Goal: Information Seeking & Learning: Learn about a topic

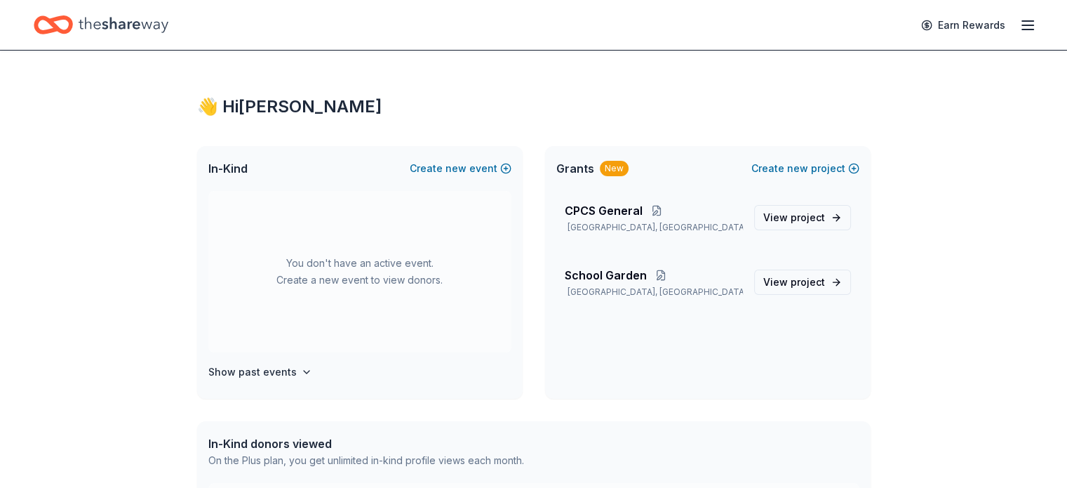
click at [1019, 19] on icon "button" at bounding box center [1027, 25] width 17 height 17
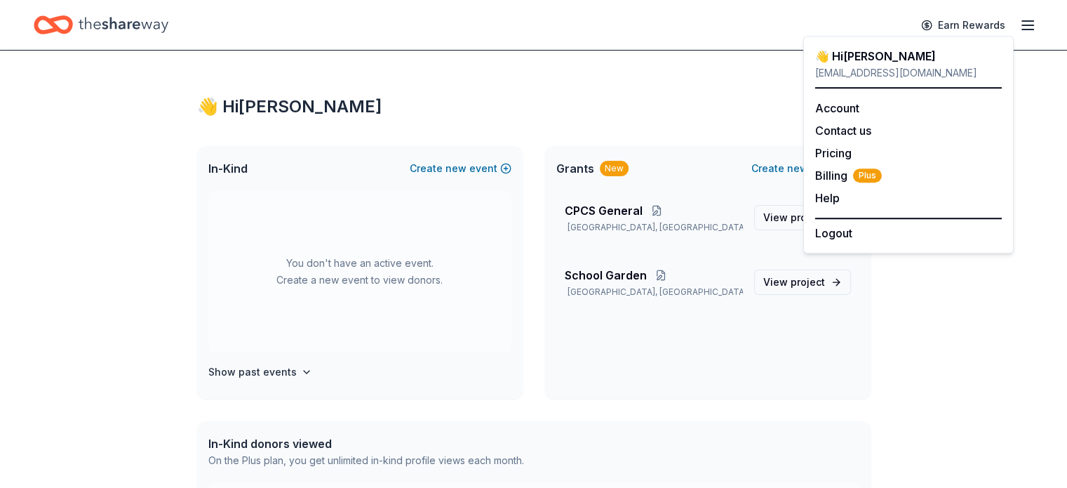
click at [676, 123] on div "👋 Hi [PERSON_NAME] In-Kind Create new event You don't have an active event. Cre…" at bounding box center [534, 446] width 718 height 791
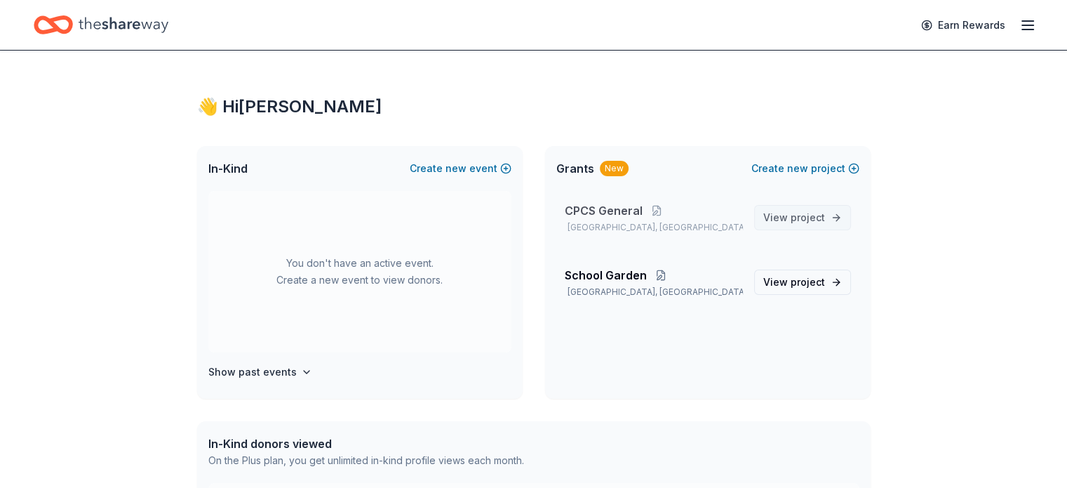
click at [807, 213] on span "project" at bounding box center [808, 217] width 34 height 12
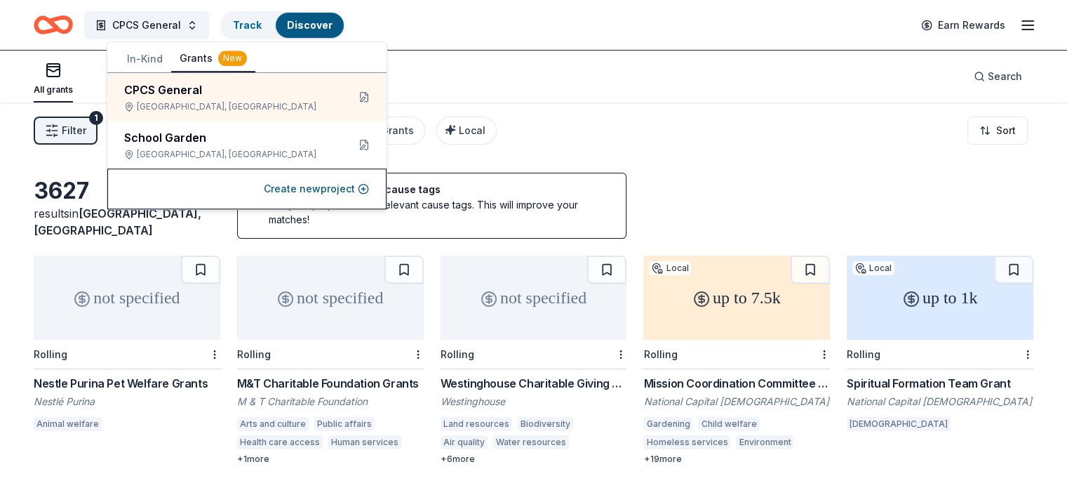
click at [544, 117] on div "Filter 1 Eligibility Projects & programming, General operations, Capital, Schol…" at bounding box center [533, 130] width 1067 height 56
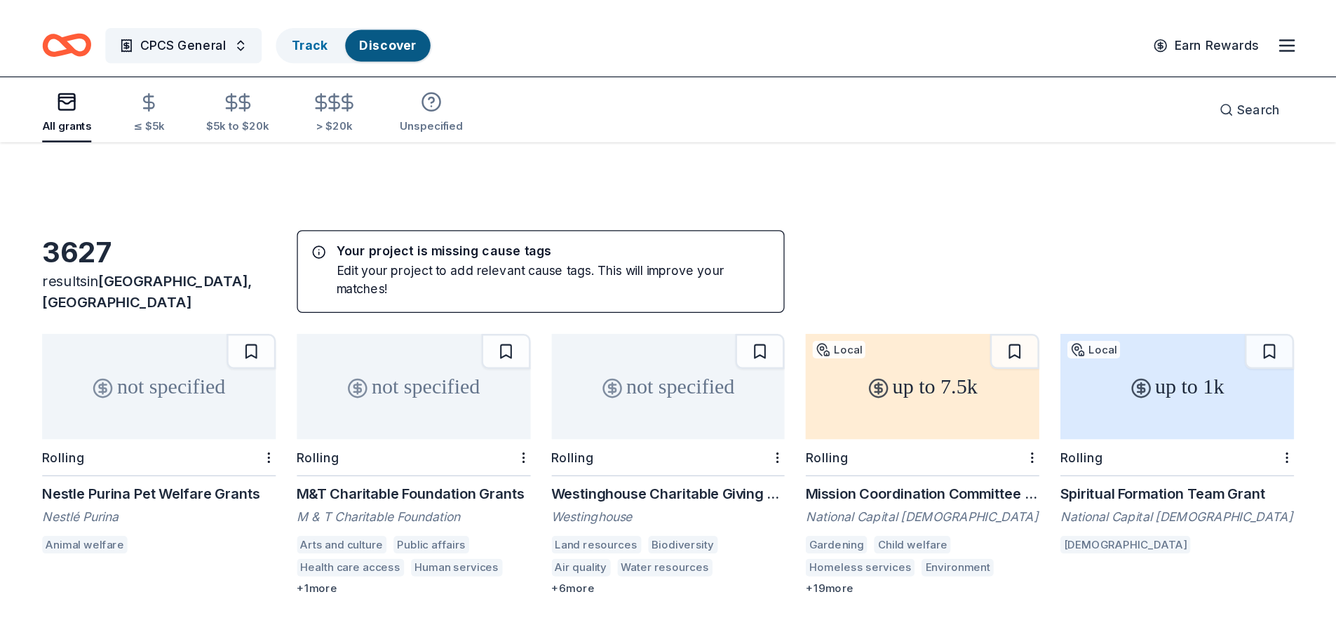
scroll to position [70, 0]
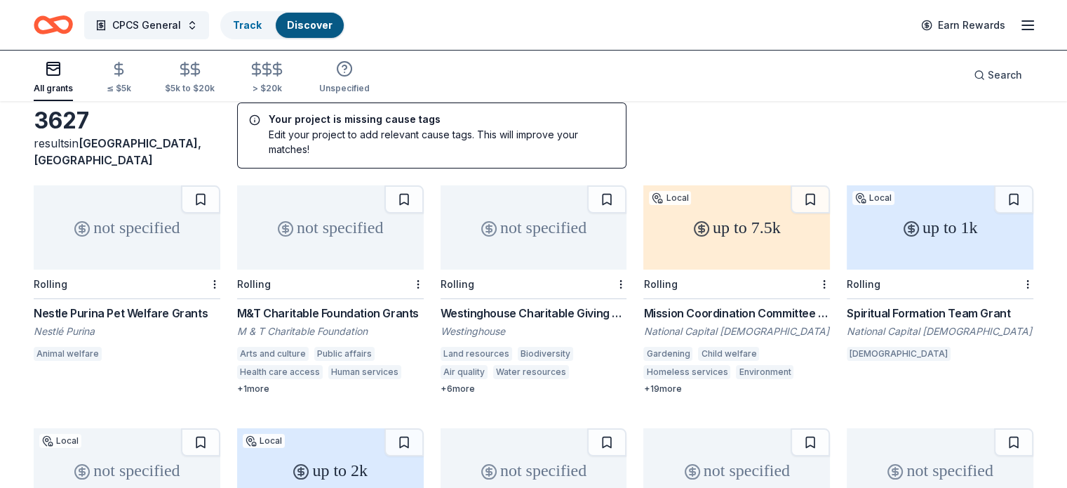
click at [151, 314] on div "Nestle Purina Pet Welfare Grants" at bounding box center [127, 312] width 187 height 17
click at [224, 281] on html "CPCS General Track Discover Earn Rewards All grants ≤ $5k $5k to $20k > $20k Un…" at bounding box center [533, 174] width 1067 height 488
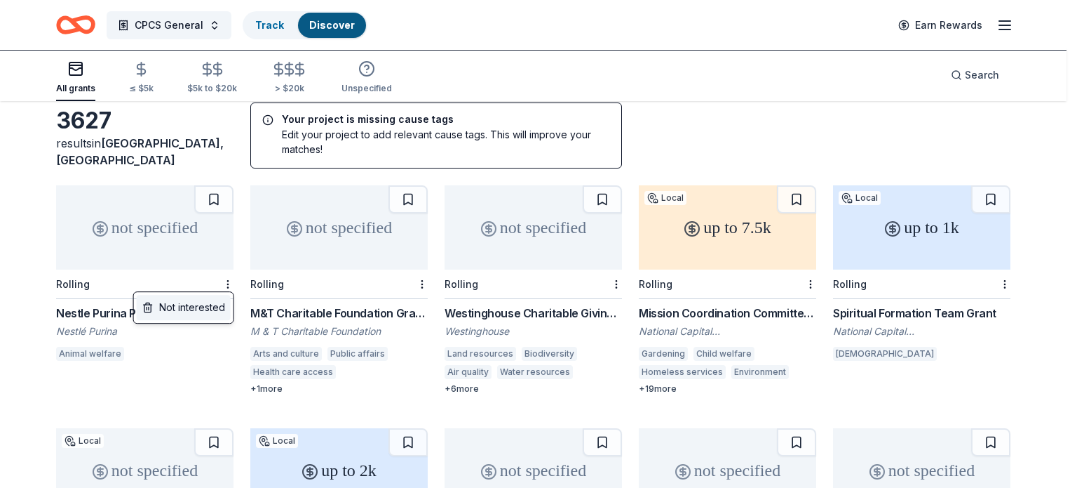
click at [196, 311] on div "Not interested" at bounding box center [184, 307] width 94 height 25
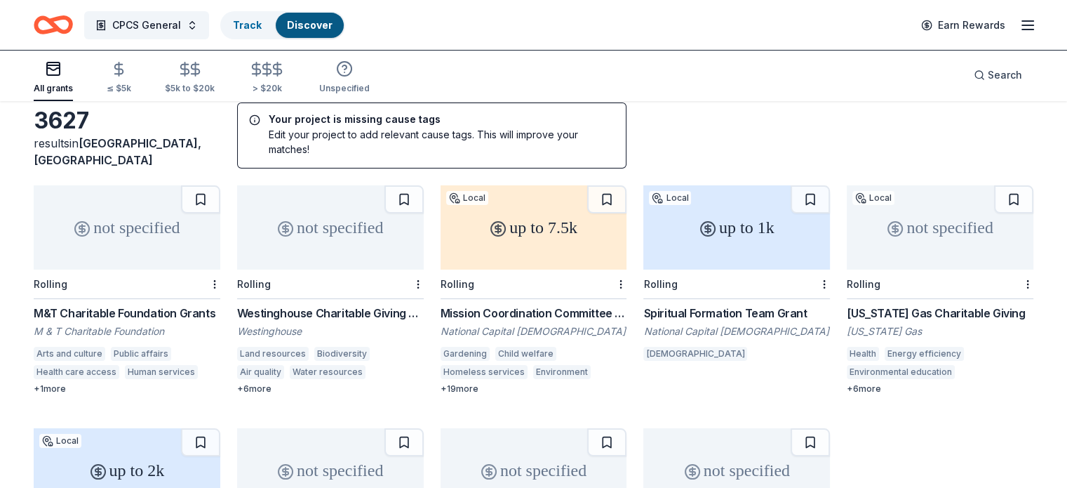
click at [195, 310] on div "M&T Charitable Foundation Grants" at bounding box center [127, 312] width 187 height 17
click at [404, 309] on div "Westinghouse Charitable Giving Program" at bounding box center [330, 312] width 187 height 17
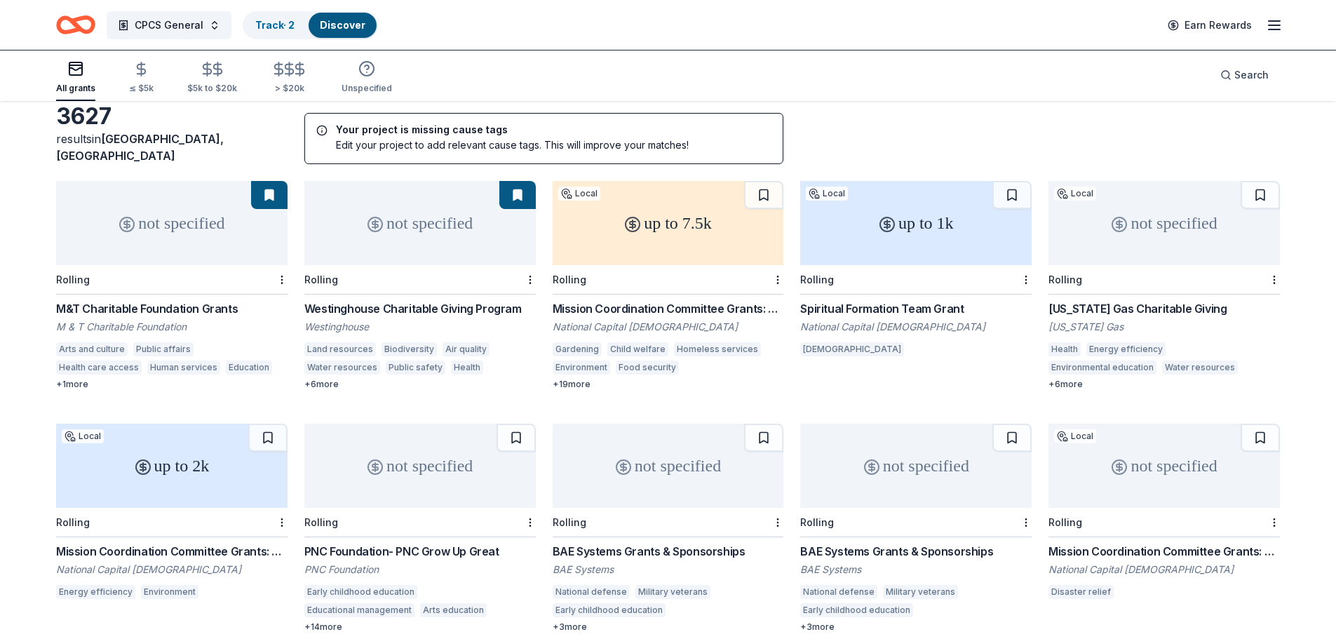
click at [737, 300] on div "Mission Coordination Committee Grants: Local Mission Grant" at bounding box center [668, 308] width 231 height 17
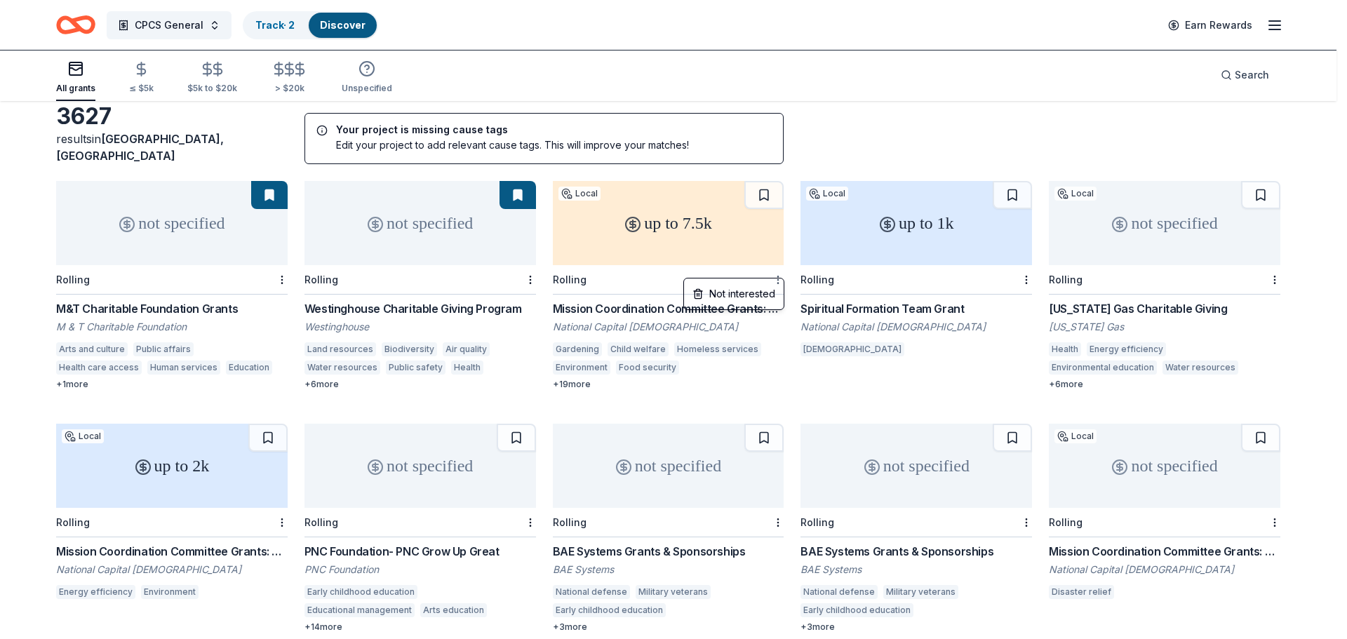
click at [780, 270] on html "CPCS General Track · 2 Discover Earn Rewards All grants ≤ $5k $5k to $20k > $20…" at bounding box center [673, 249] width 1347 height 639
click at [748, 289] on div "Not interested" at bounding box center [734, 293] width 94 height 25
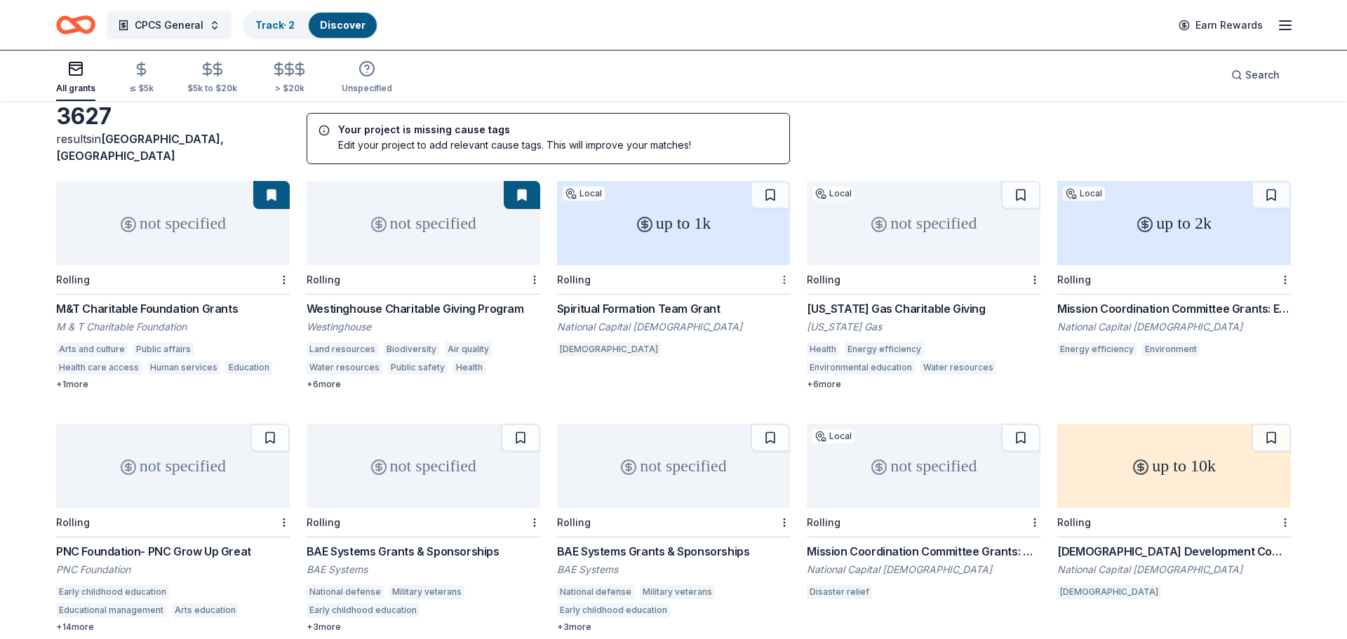
click at [774, 269] on html "CPCS General Track · 2 Discover Earn Rewards All grants ≤ $5k $5k to $20k > $20…" at bounding box center [673, 249] width 1347 height 639
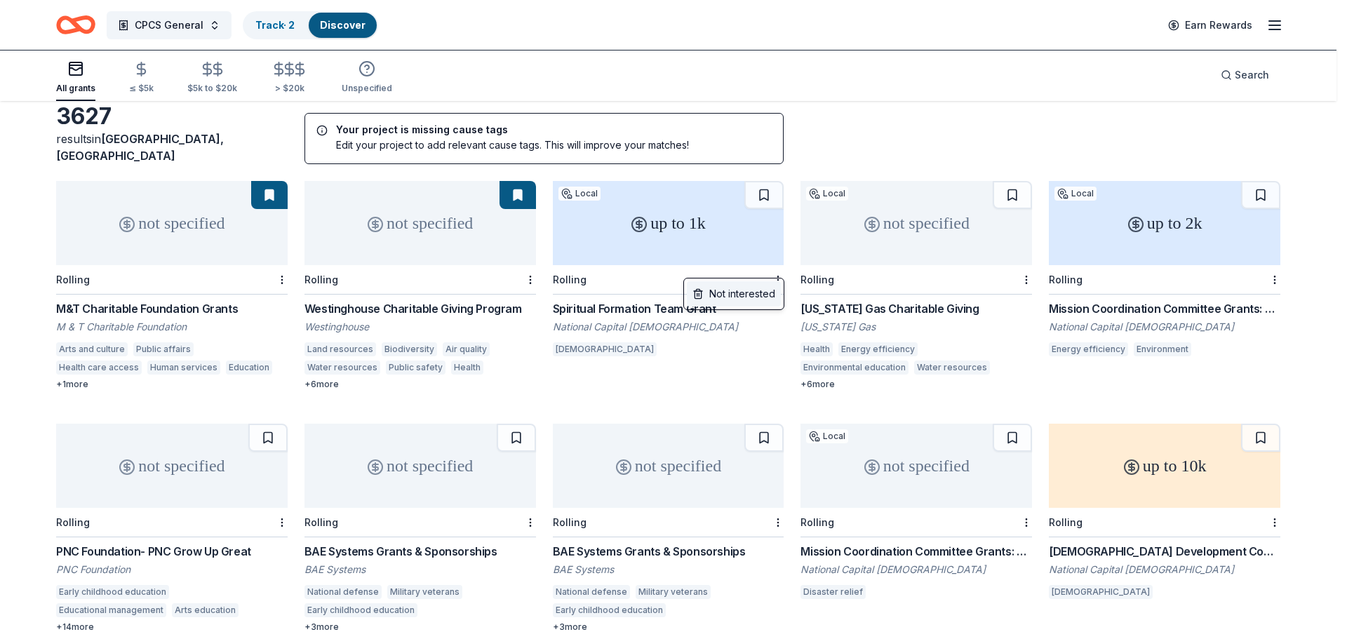
click at [754, 291] on div "Not interested" at bounding box center [734, 293] width 94 height 25
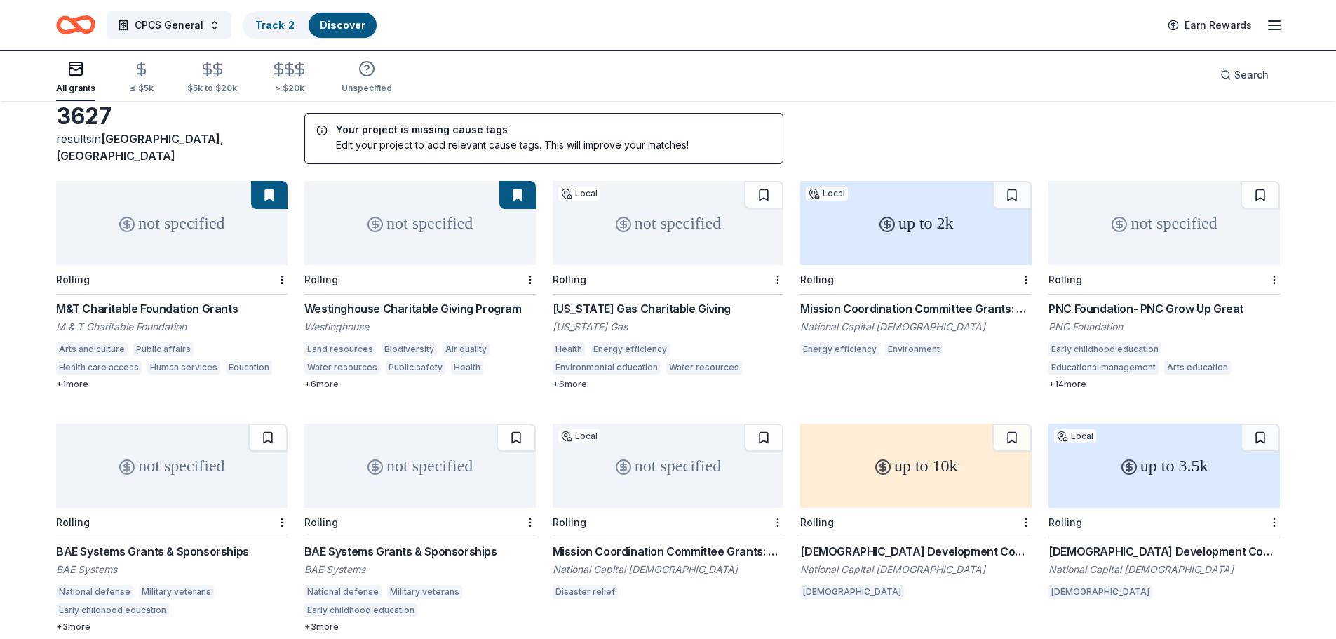
click at [690, 300] on div "[US_STATE] Gas Charitable Giving" at bounding box center [668, 308] width 231 height 17
click at [764, 181] on button at bounding box center [763, 195] width 39 height 28
click at [936, 300] on div "Mission Coordination Committee Grants: Earth Care “Power to Change”" at bounding box center [915, 308] width 231 height 17
click at [1026, 265] on html "CPCS General Track · 3 Discover Earn Rewards All grants ≤ $5k $5k to $20k > $20…" at bounding box center [668, 249] width 1336 height 639
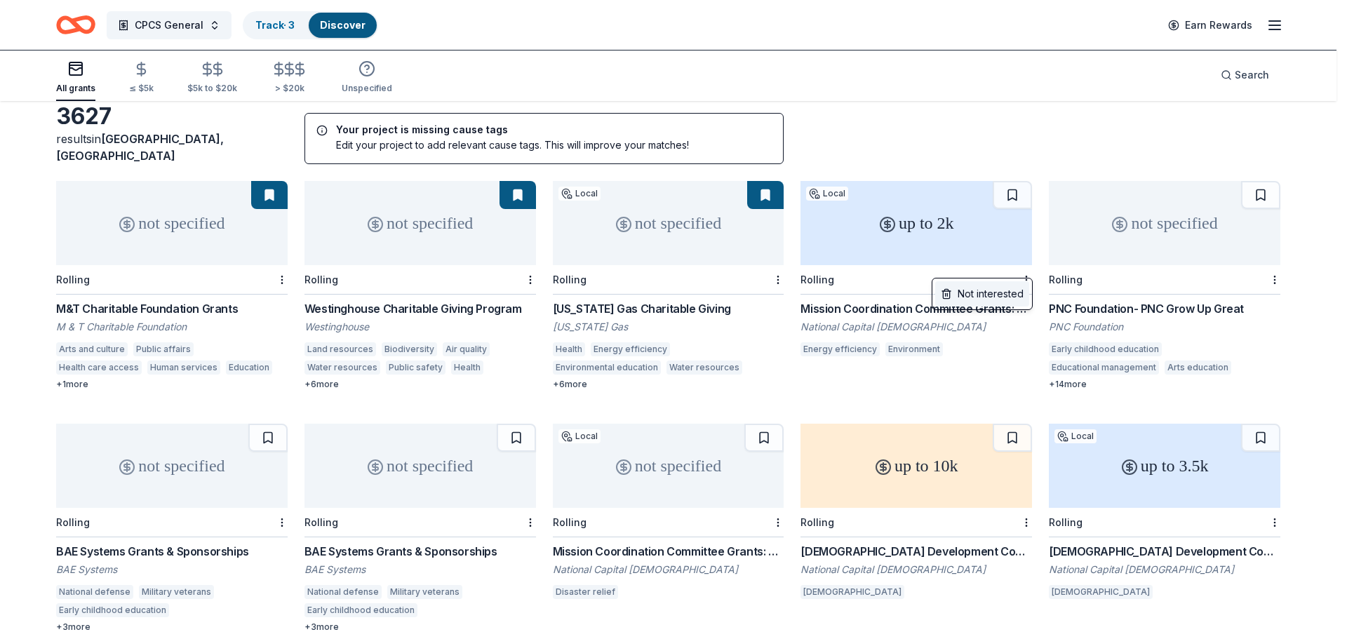
click at [1007, 293] on div "Not interested" at bounding box center [982, 293] width 94 height 25
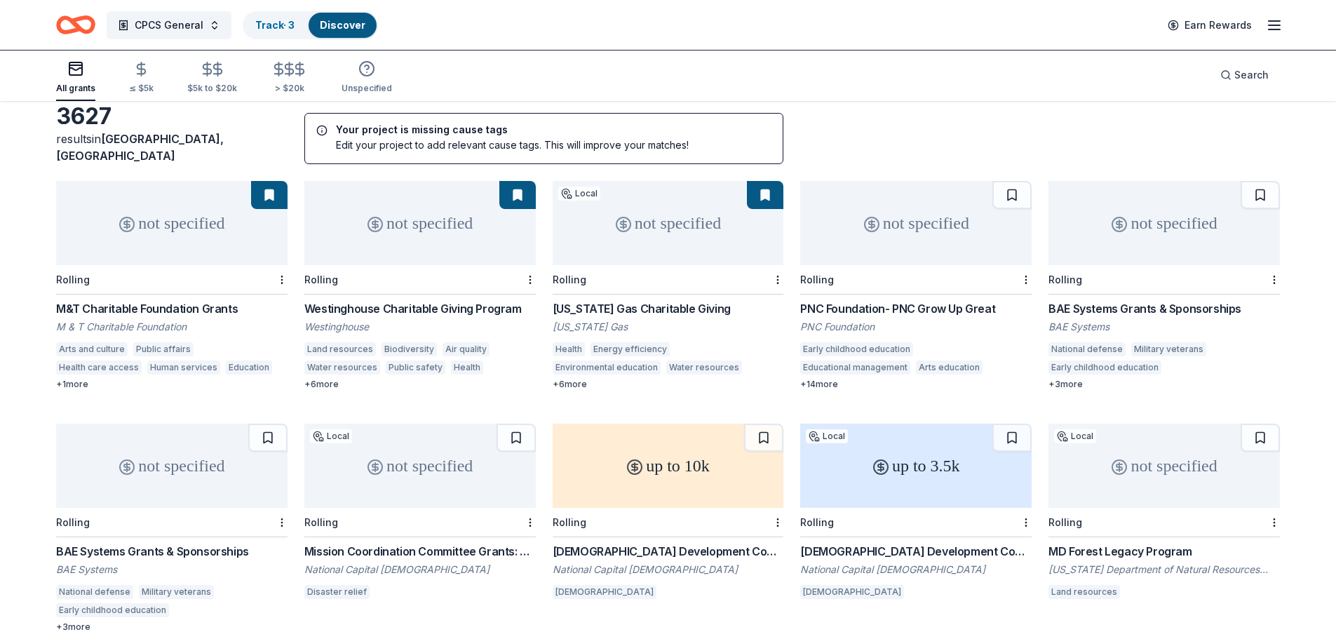
click at [962, 300] on div "PNC Foundation- PNC Grow Up Great" at bounding box center [915, 308] width 231 height 17
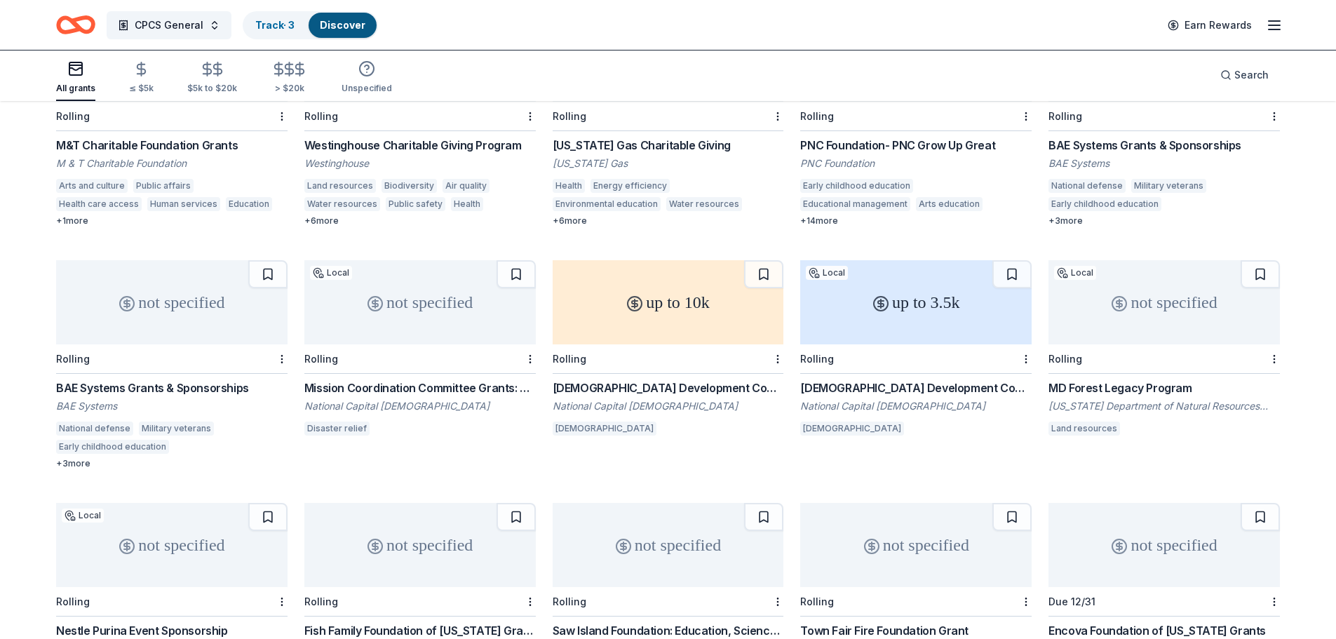
scroll to position [210, 0]
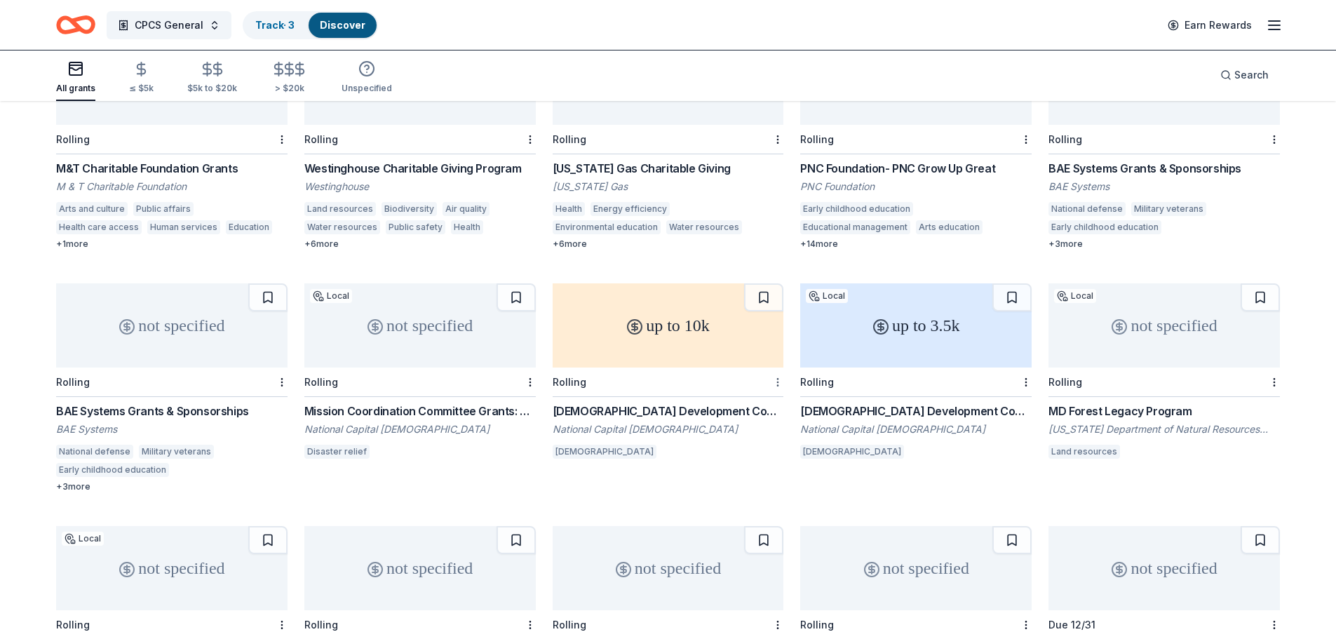
click at [781, 370] on html "CPCS General Track · 3 Discover Earn Rewards All grants ≤ $5k $5k to $20k > $20…" at bounding box center [668, 109] width 1336 height 639
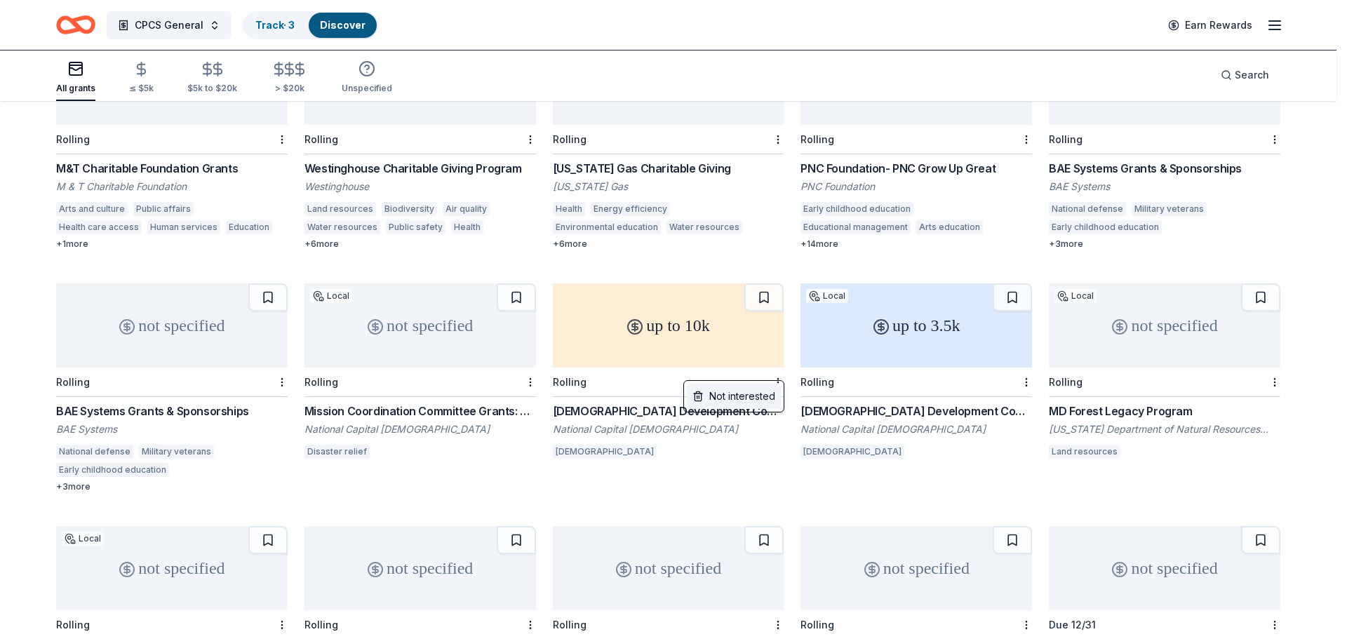
click at [744, 392] on div "Not interested" at bounding box center [734, 396] width 94 height 25
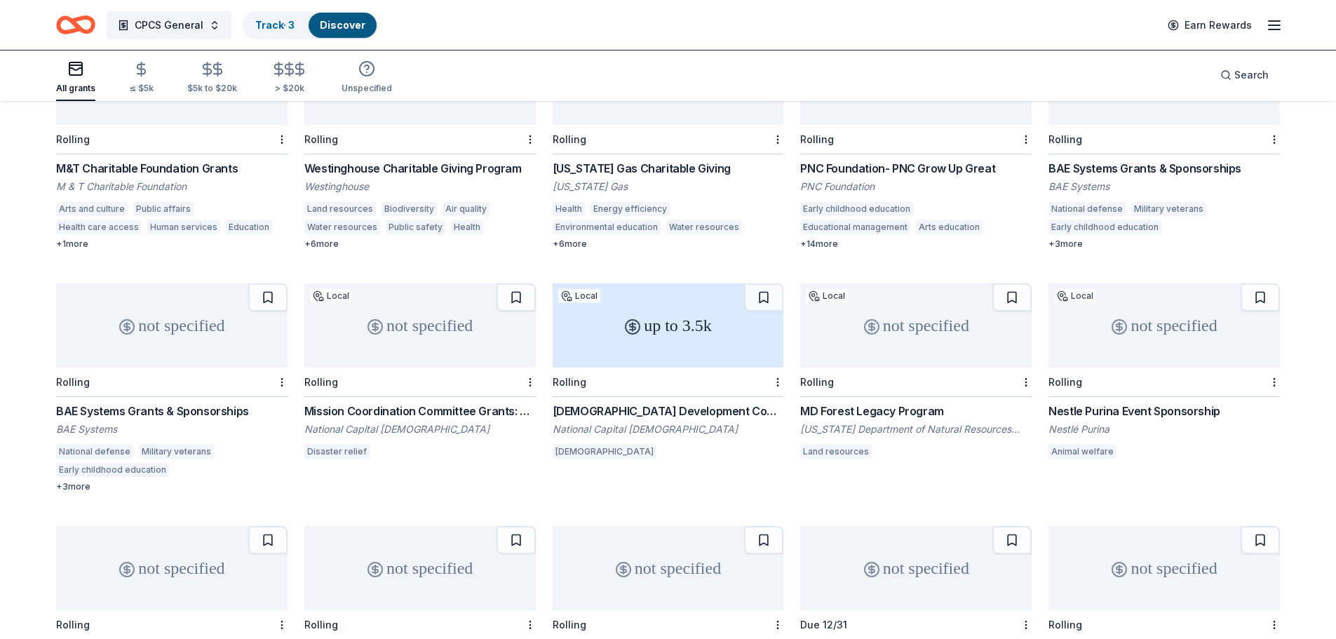
click at [772, 370] on div at bounding box center [777, 382] width 14 height 29
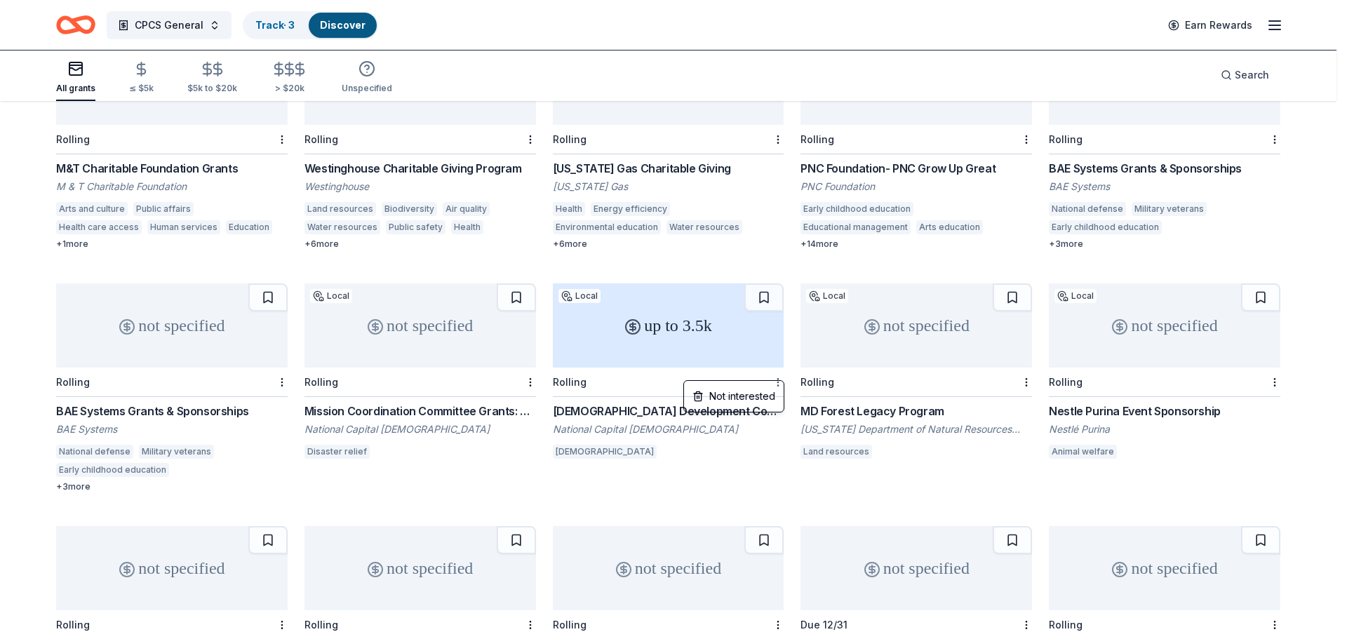
click at [777, 370] on html "CPCS General Track · 3 Discover Earn Rewards All grants ≤ $5k $5k to $20k > $20…" at bounding box center [673, 109] width 1347 height 639
click at [750, 389] on div "Not interested" at bounding box center [734, 396] width 94 height 25
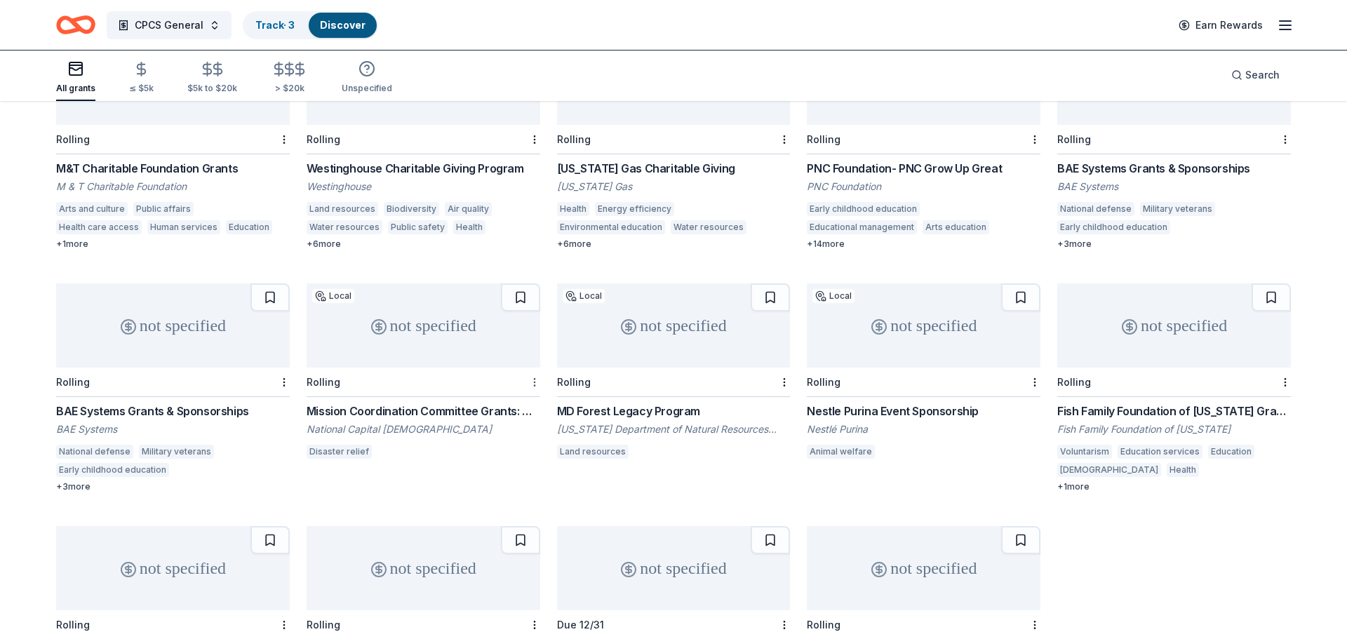
click at [529, 367] on html "CPCS General Track · 3 Discover Earn Rewards All grants ≤ $5k $5k to $20k > $20…" at bounding box center [673, 109] width 1347 height 639
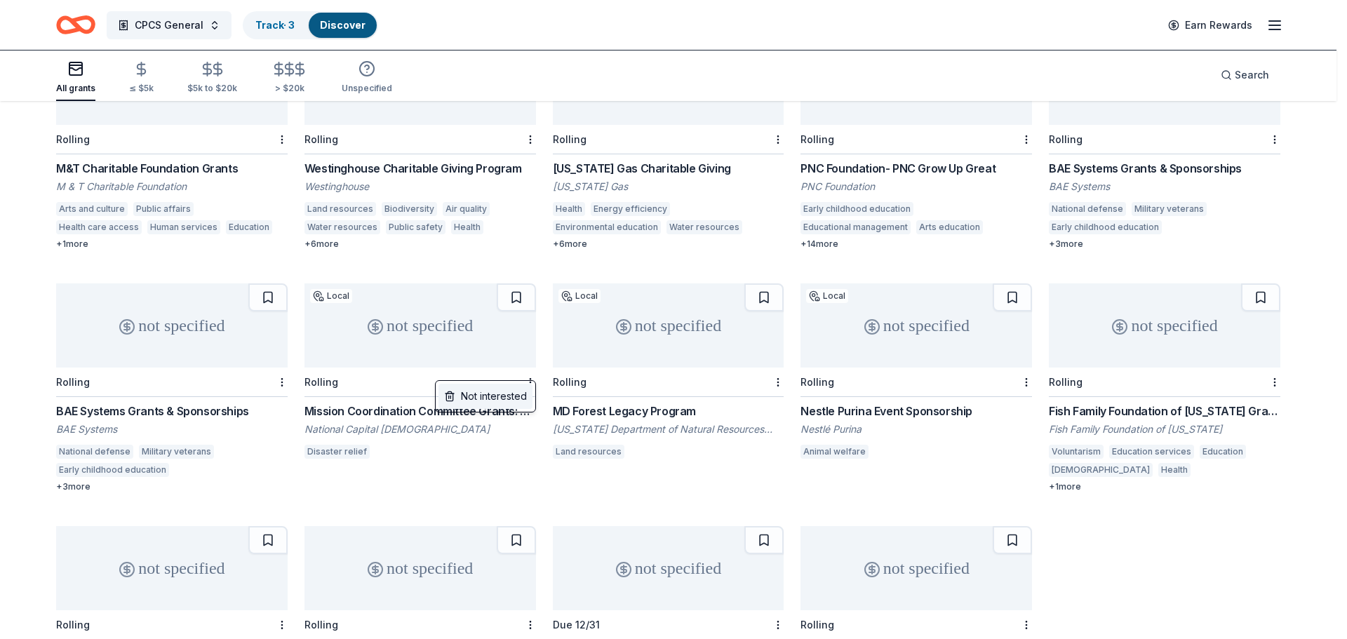
click at [497, 397] on div "Not interested" at bounding box center [485, 396] width 94 height 25
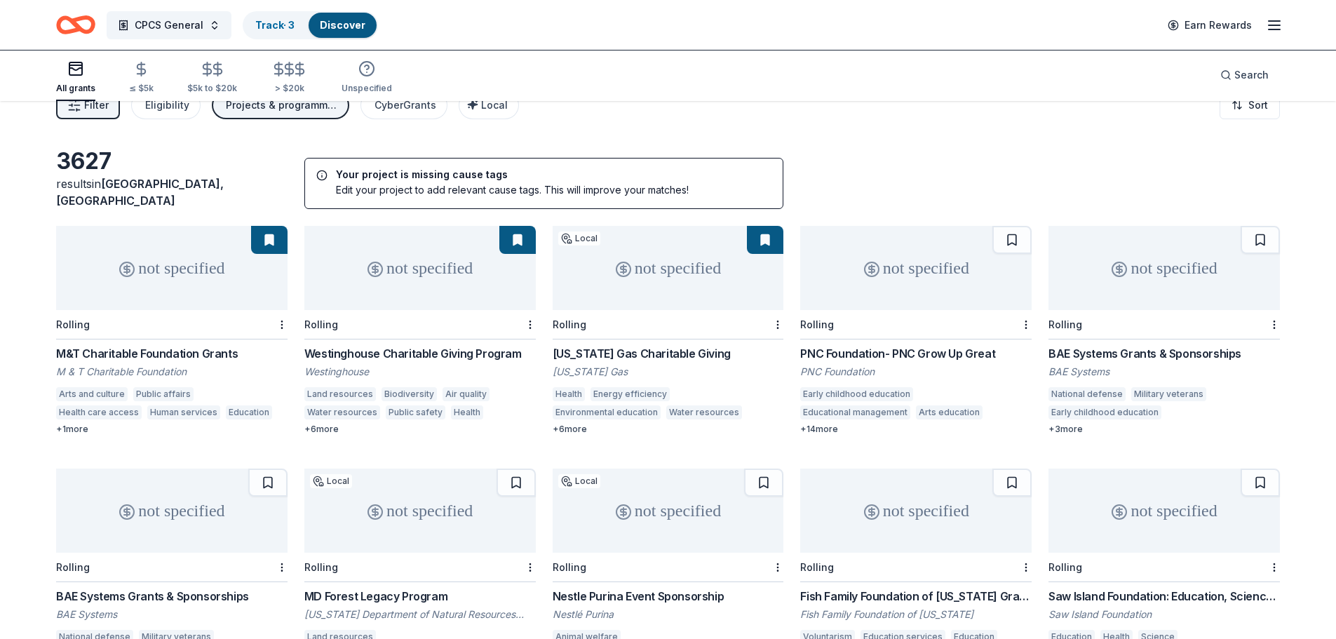
scroll to position [0, 0]
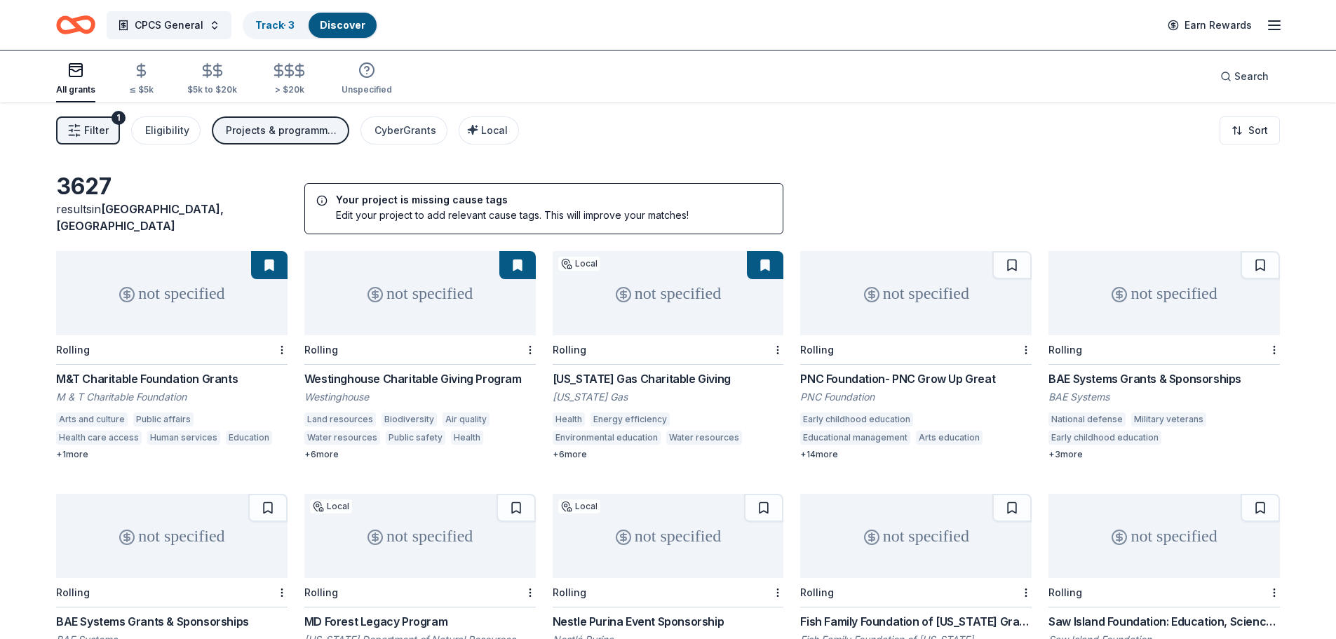
click at [271, 121] on button "Projects & programming, General operations, Capital, Scholarship, Research, Edu…" at bounding box center [280, 130] width 137 height 28
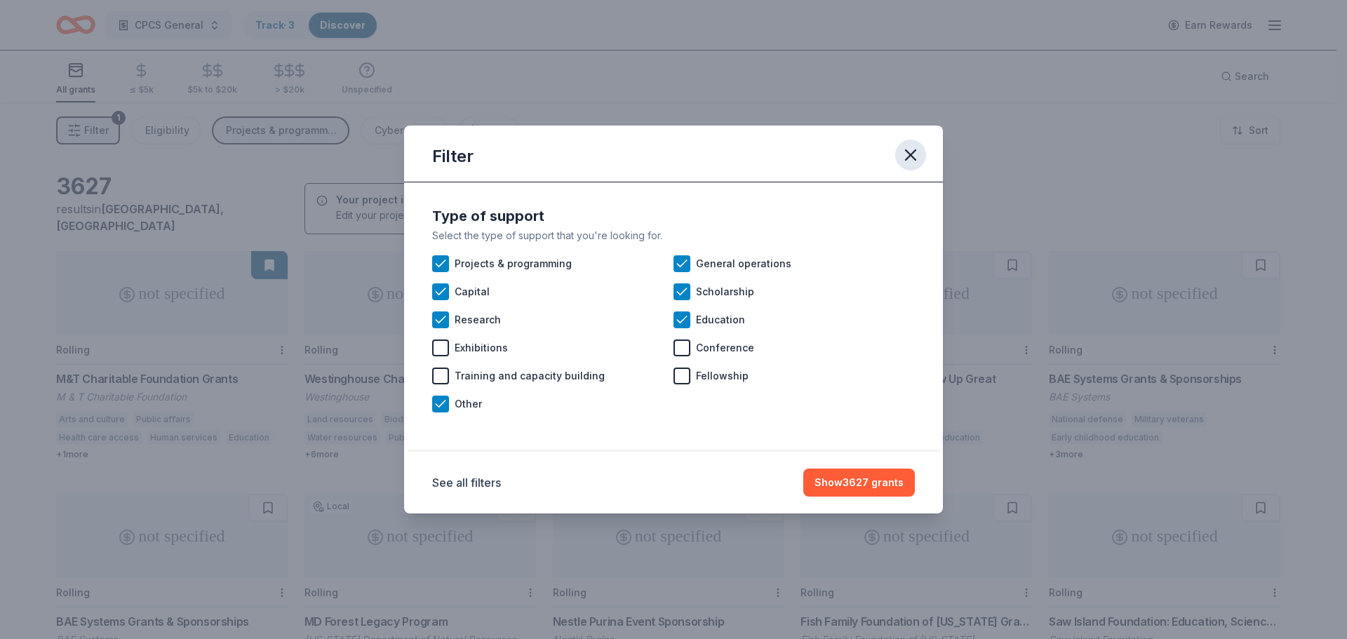
click at [903, 152] on icon "button" at bounding box center [911, 155] width 20 height 20
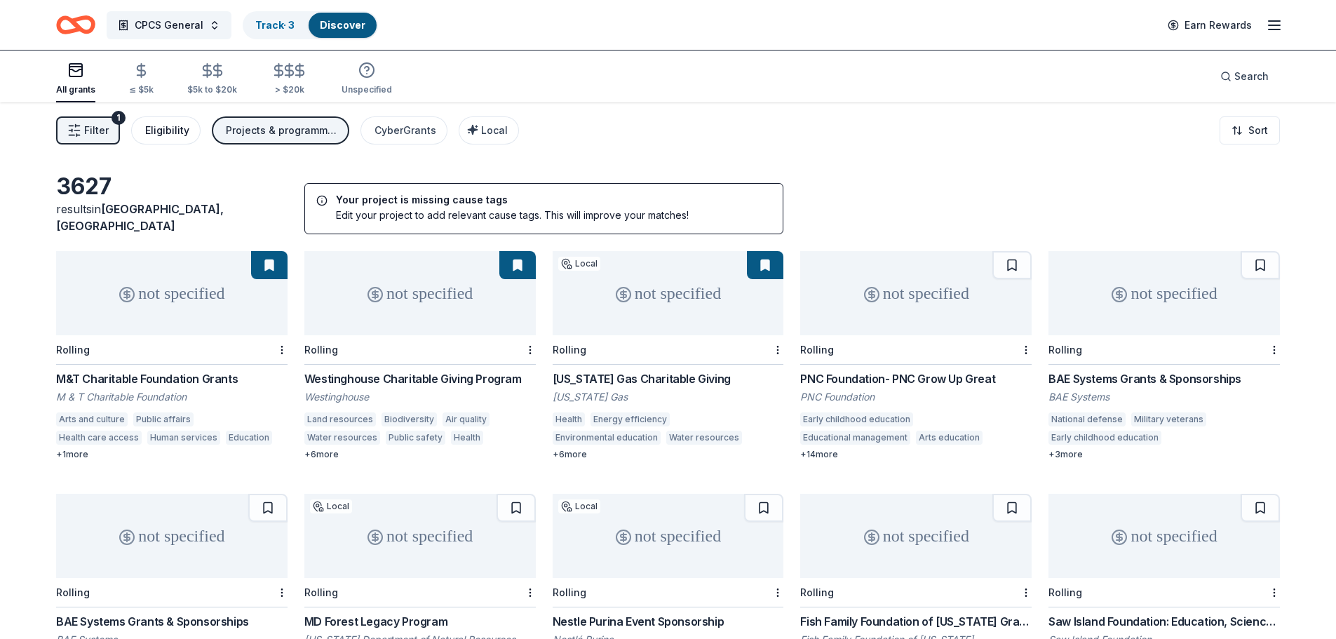
click at [159, 127] on div "Eligibility" at bounding box center [167, 130] width 44 height 17
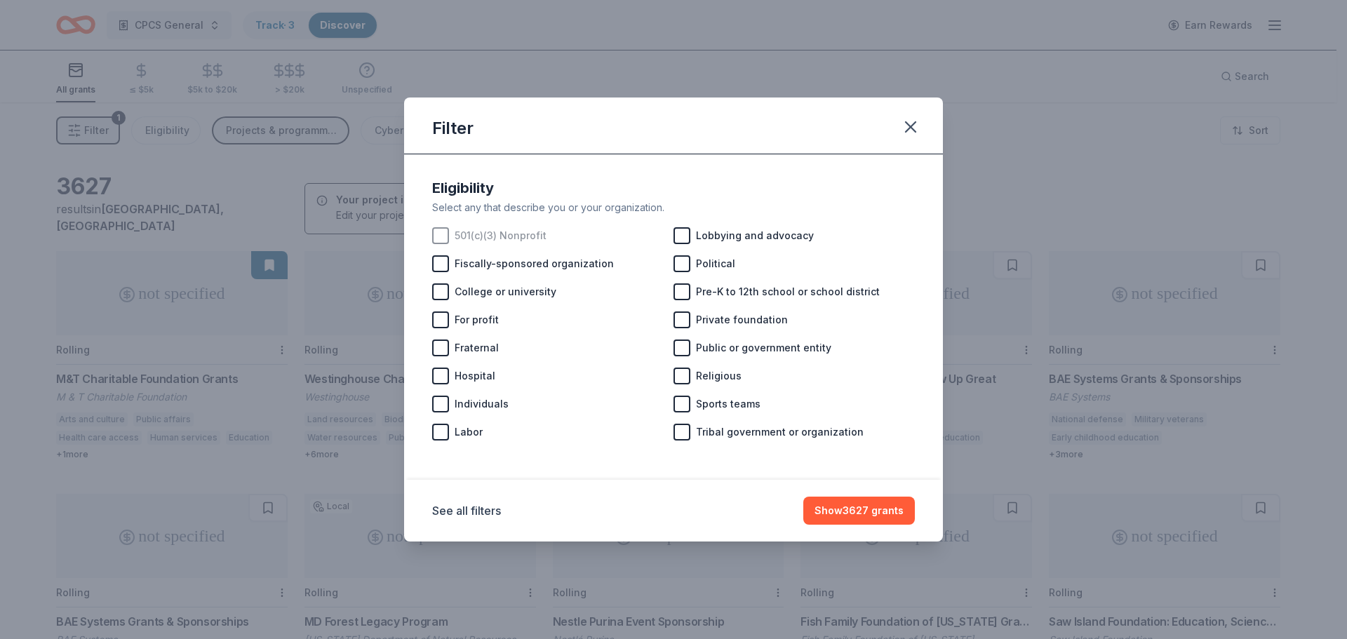
click at [442, 229] on div at bounding box center [440, 235] width 17 height 17
click at [683, 297] on div at bounding box center [681, 291] width 17 height 17
click at [686, 401] on div at bounding box center [681, 404] width 17 height 17
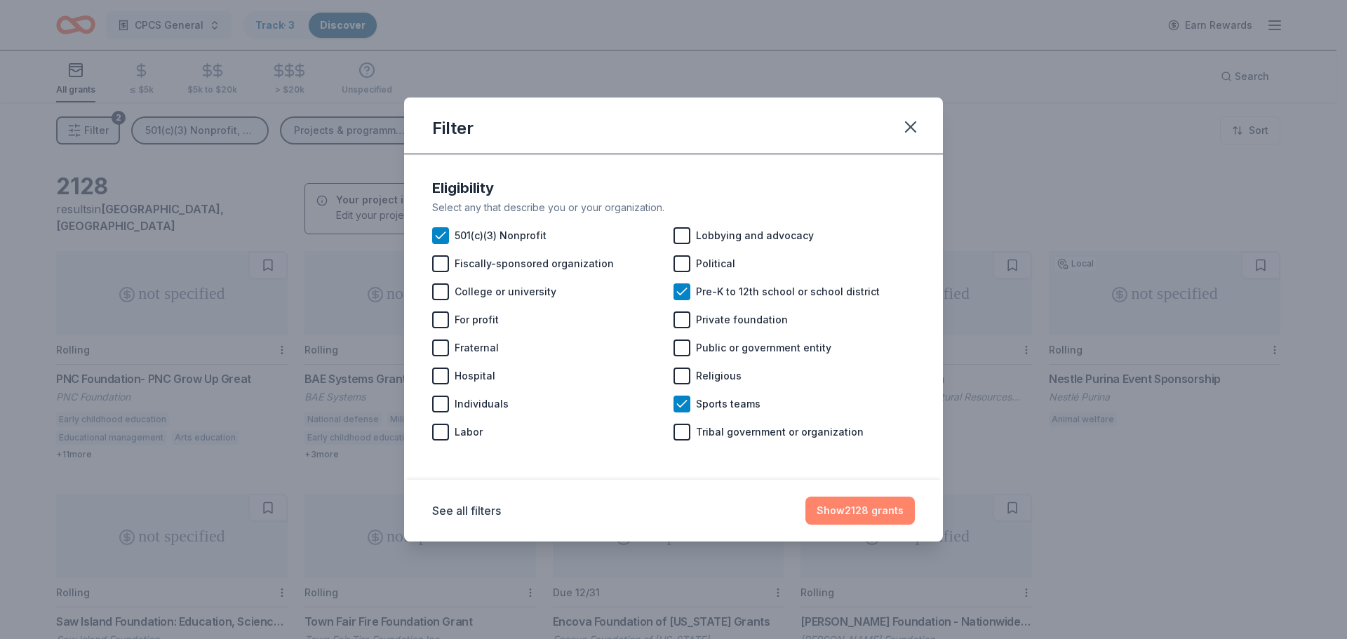
click at [842, 487] on button "Show 2128 grants" at bounding box center [859, 511] width 109 height 28
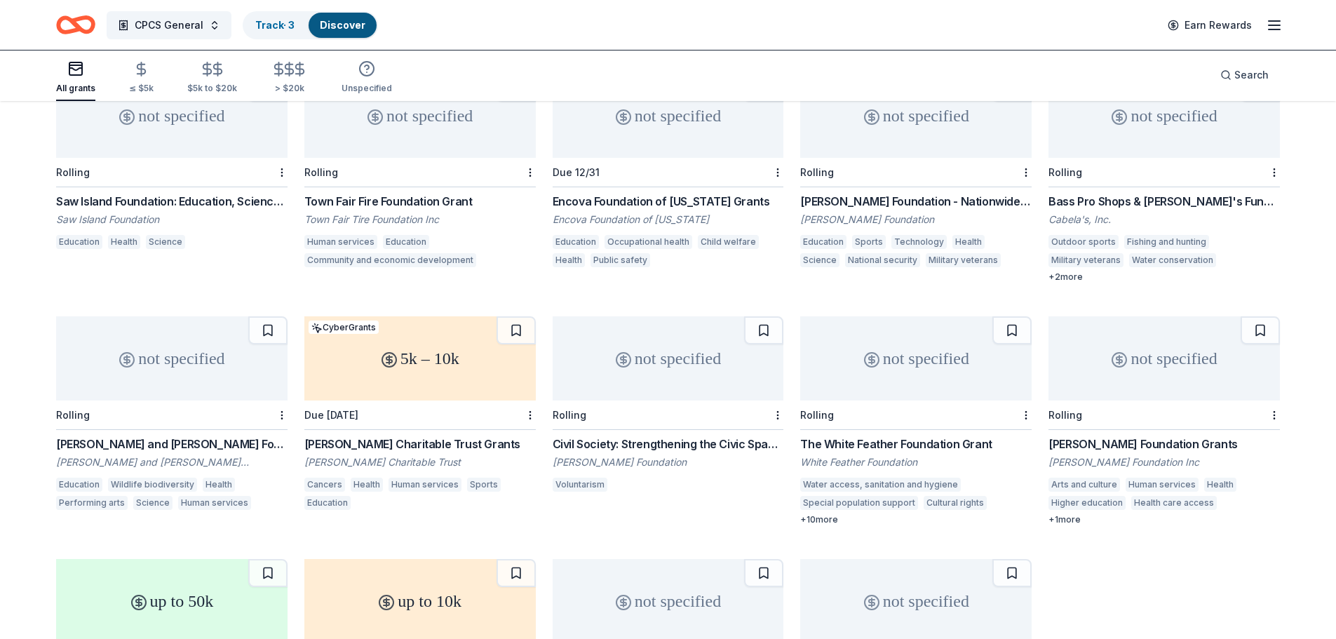
scroll to position [505, 0]
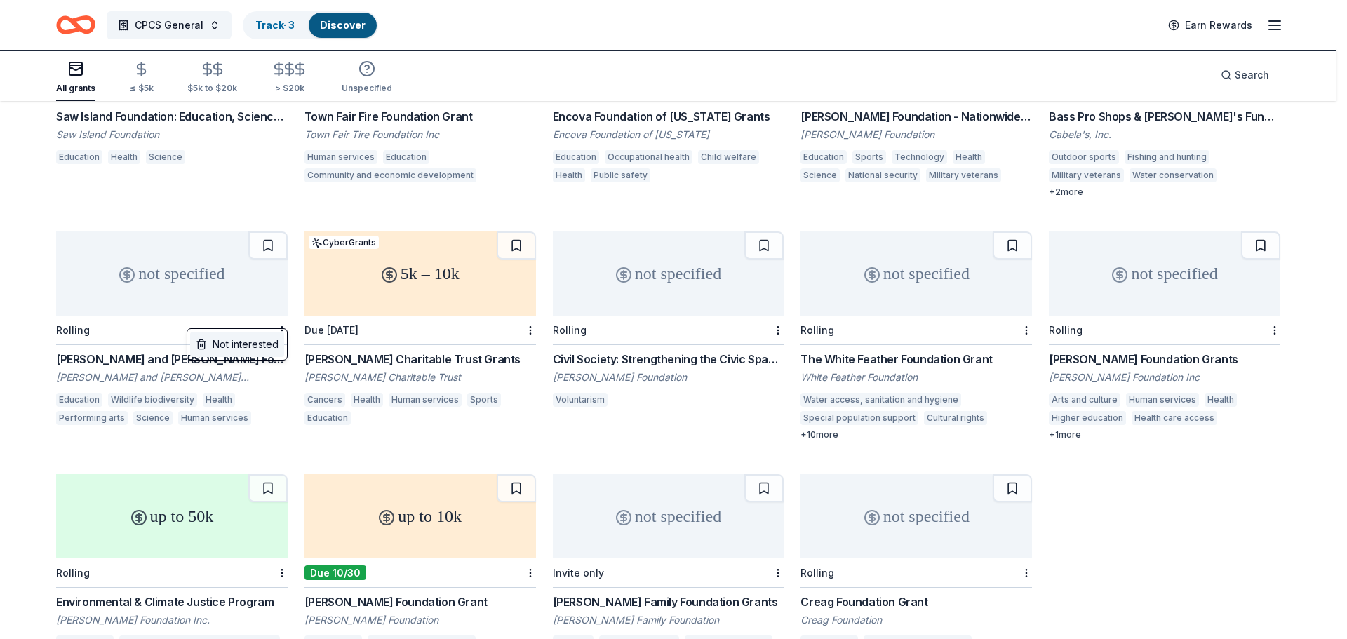
click at [260, 344] on div "Not interested" at bounding box center [237, 344] width 94 height 25
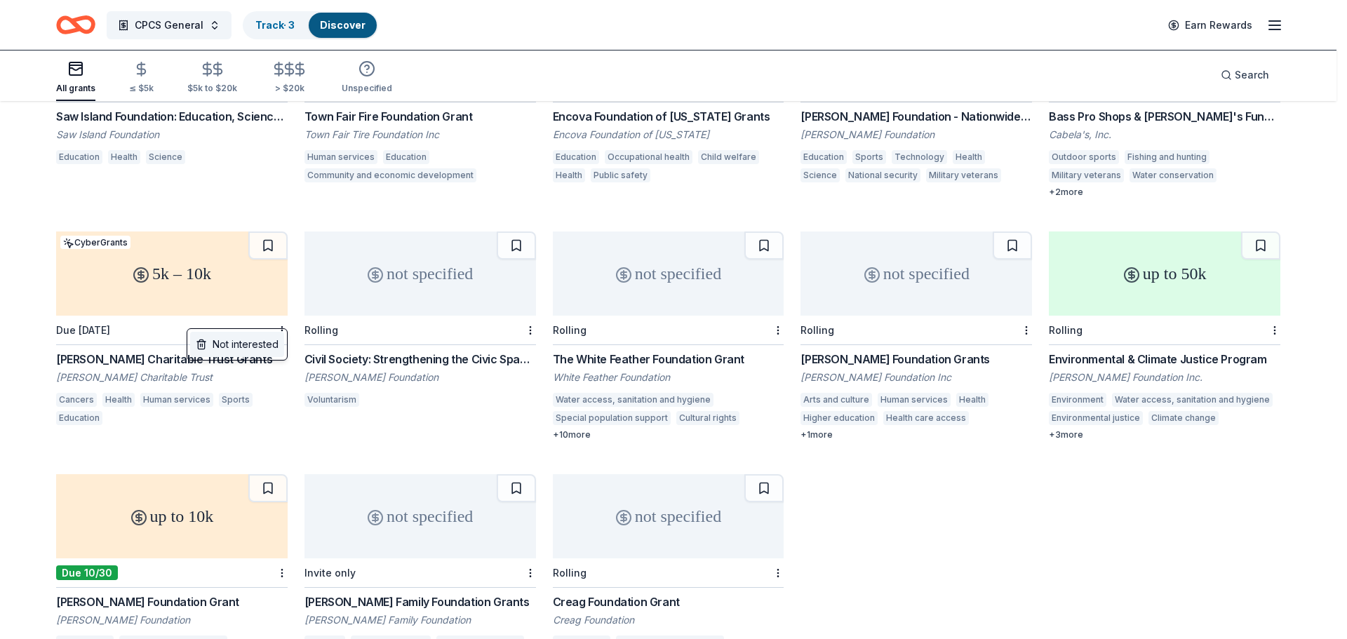
click at [245, 345] on div "Not interested" at bounding box center [237, 344] width 94 height 25
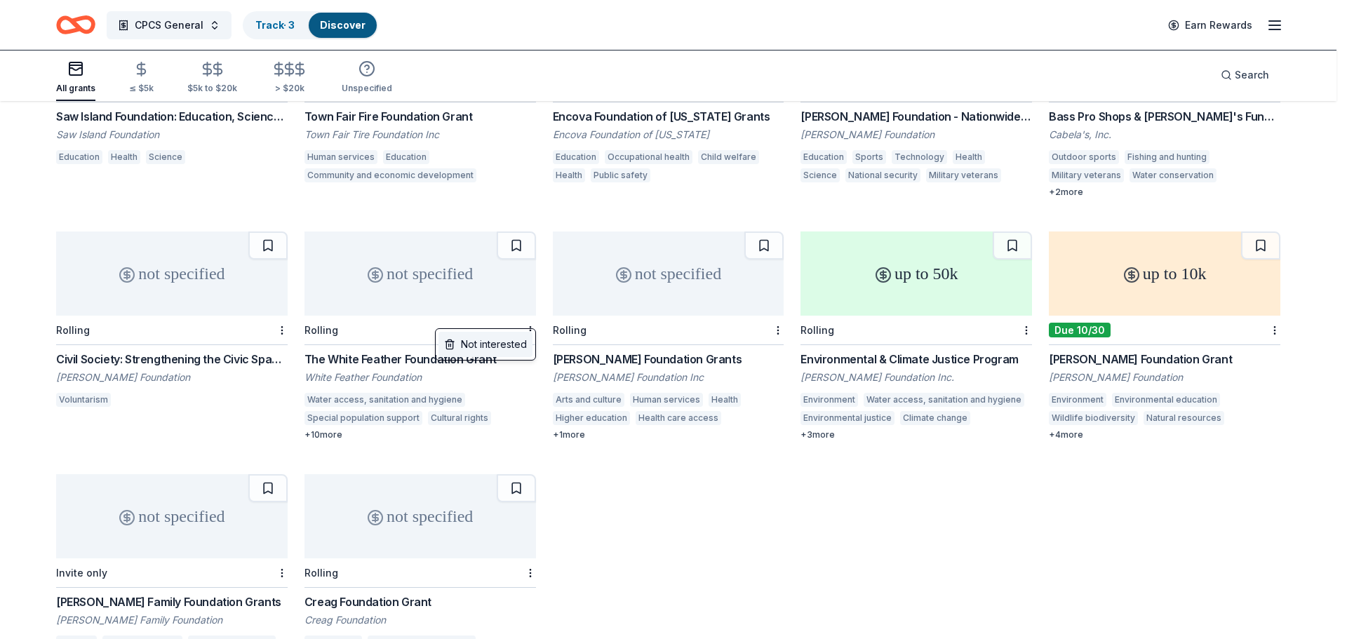
click at [509, 346] on div "Not interested" at bounding box center [485, 344] width 94 height 25
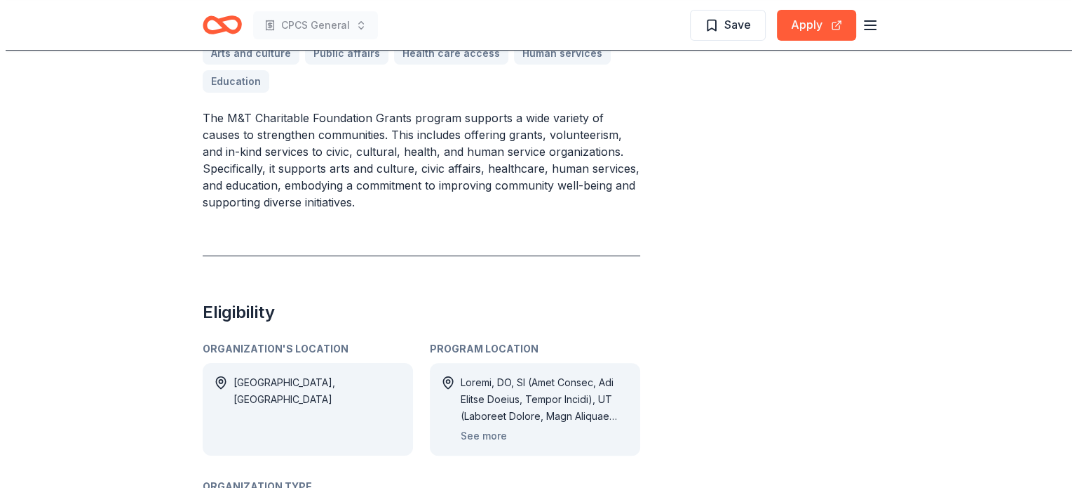
scroll to position [491, 0]
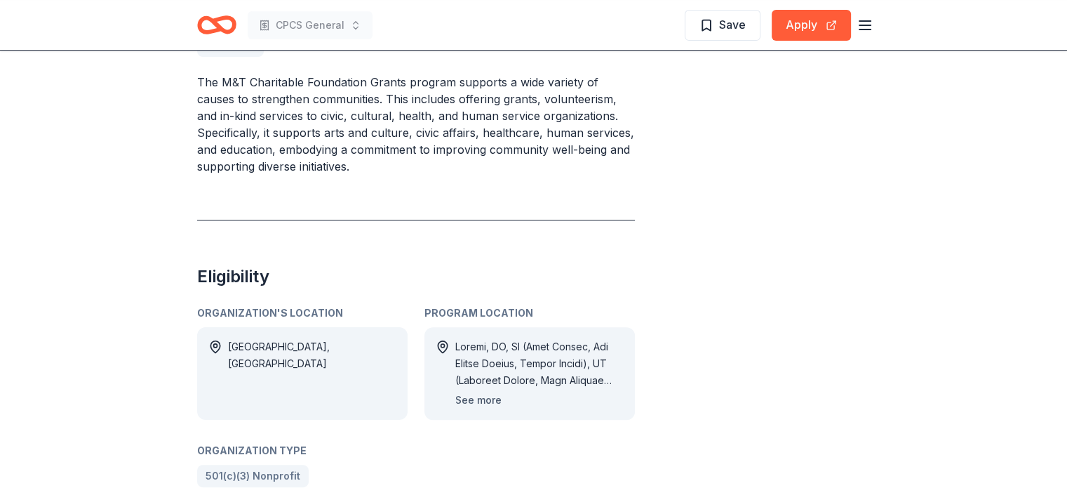
click at [474, 402] on button "See more" at bounding box center [478, 399] width 46 height 17
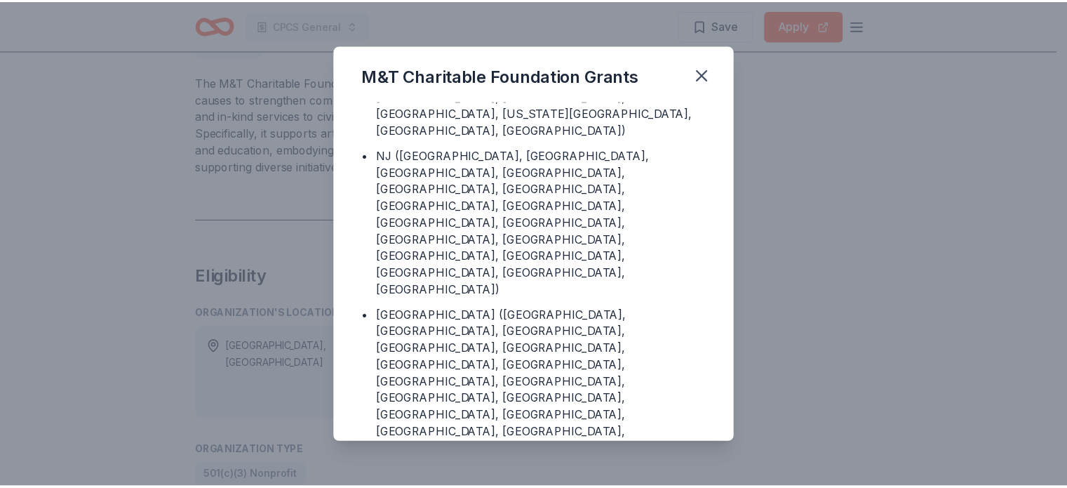
scroll to position [281, 0]
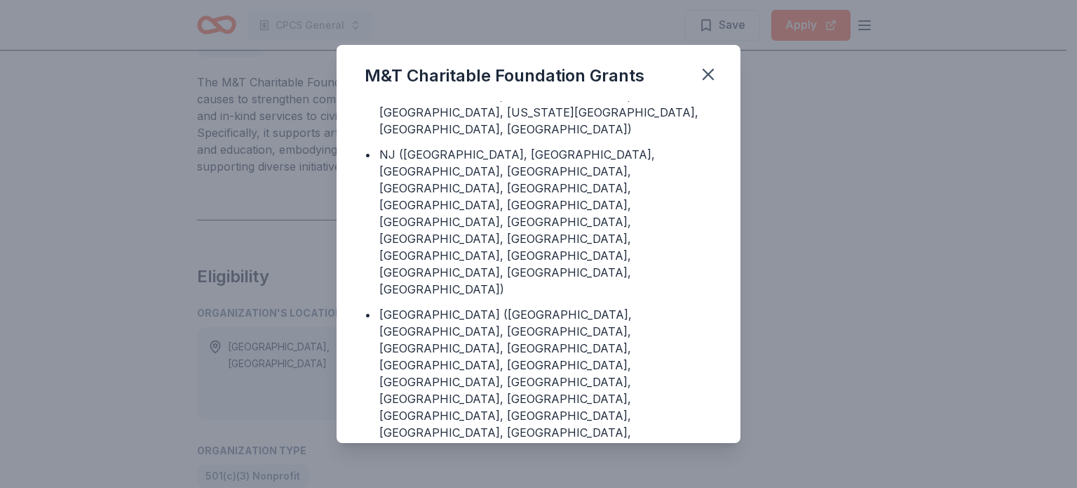
click at [856, 246] on div "M&T Charitable Foundation Grants Program Location • Canada • DC • DE (Kent Coun…" at bounding box center [538, 244] width 1077 height 488
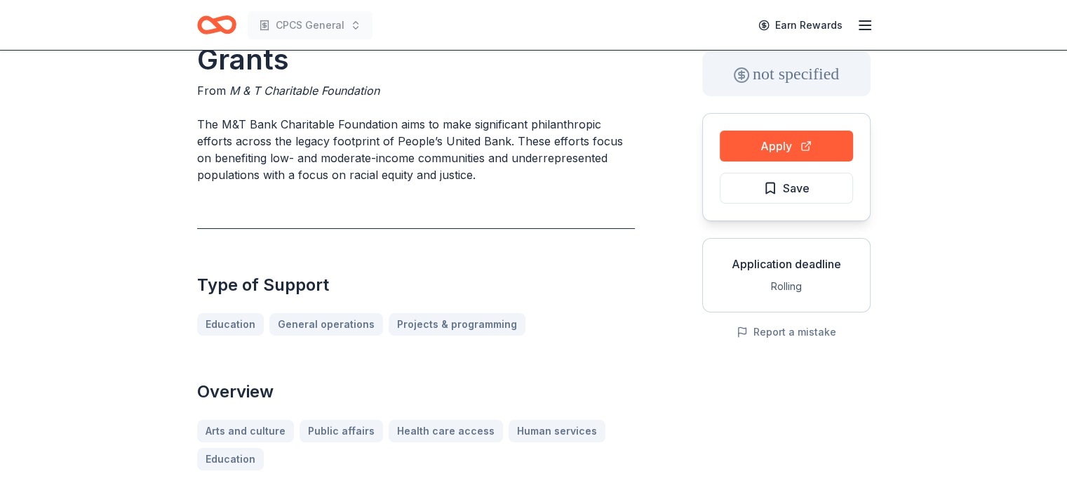
scroll to position [70, 0]
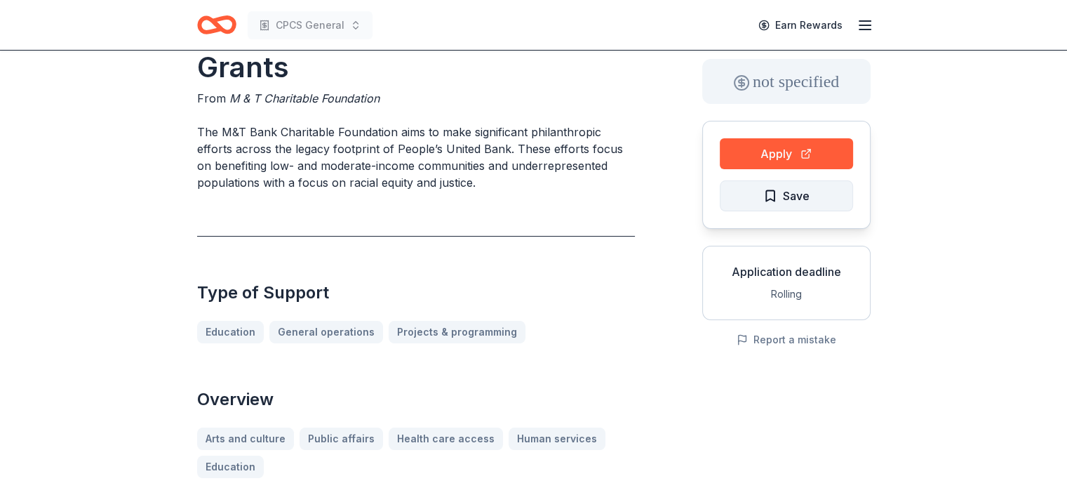
click at [783, 194] on span "Save" at bounding box center [796, 196] width 27 height 18
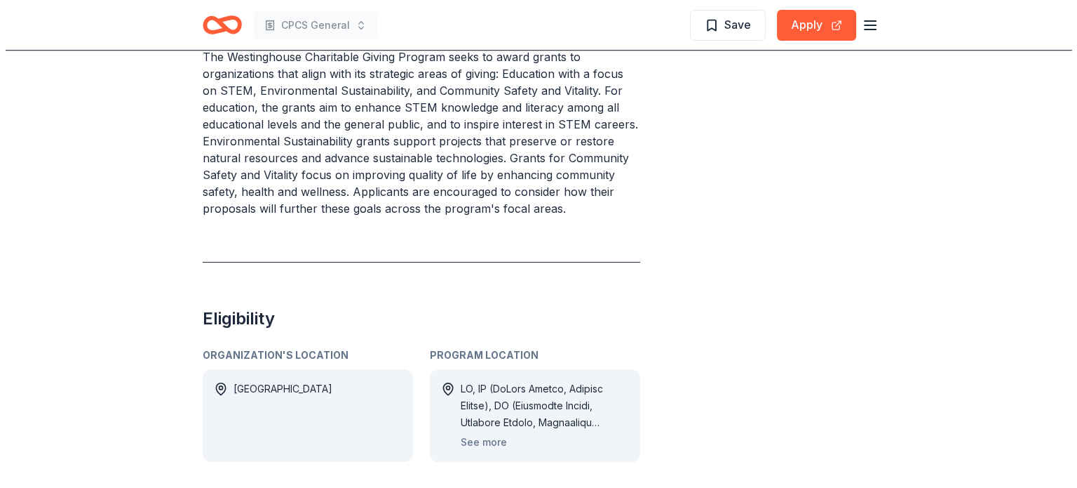
scroll to position [631, 0]
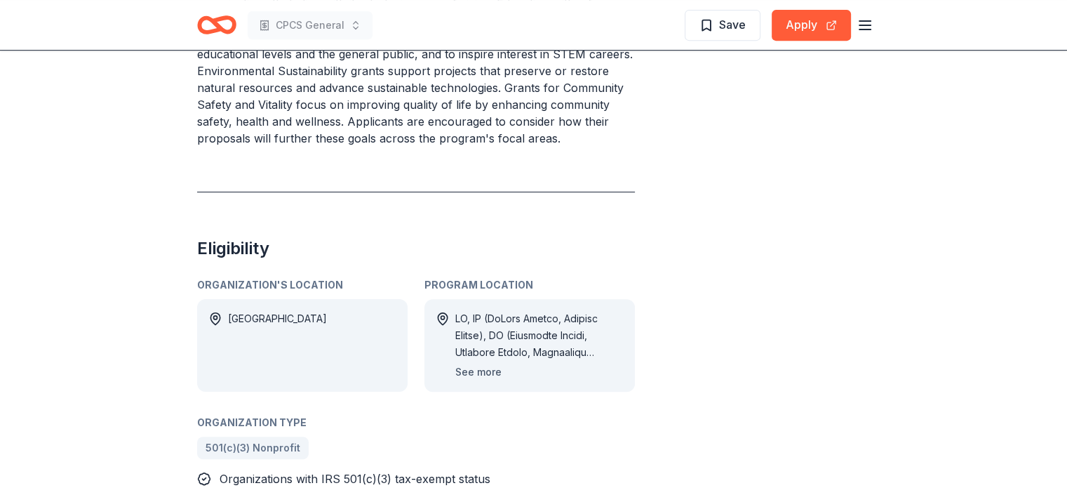
click at [481, 372] on button "See more" at bounding box center [478, 371] width 46 height 17
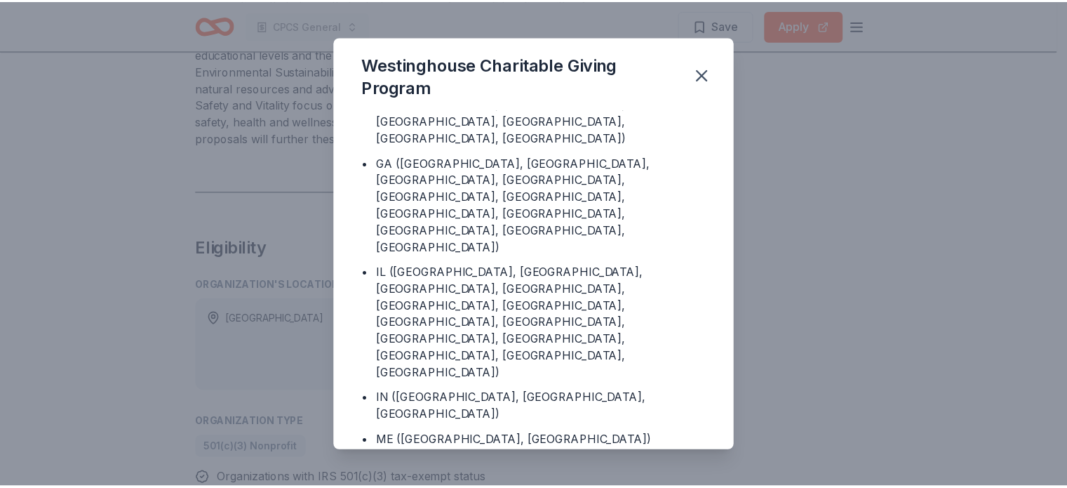
scroll to position [140, 0]
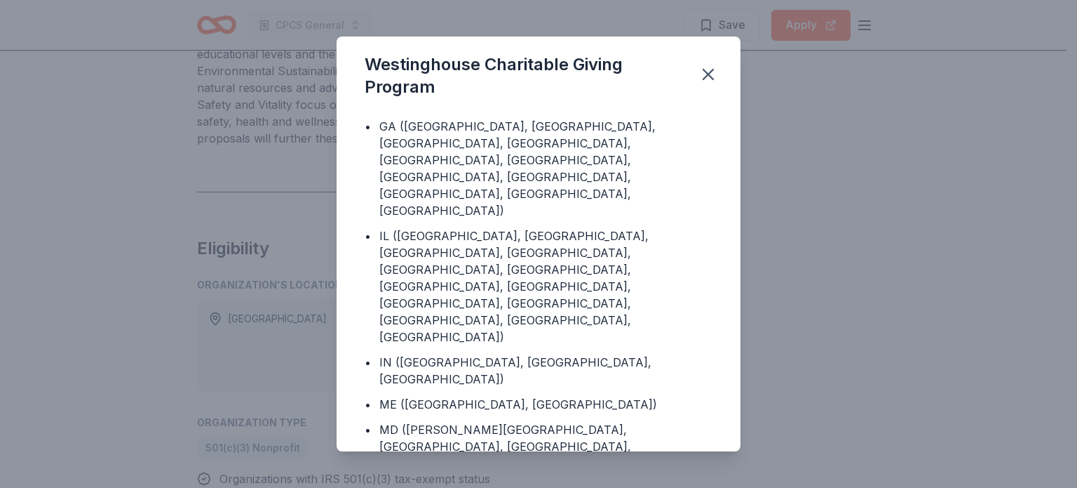
click at [864, 184] on div "Westinghouse Charitable Giving Program Program Location • DC • AL (DeKalb Count…" at bounding box center [538, 244] width 1077 height 488
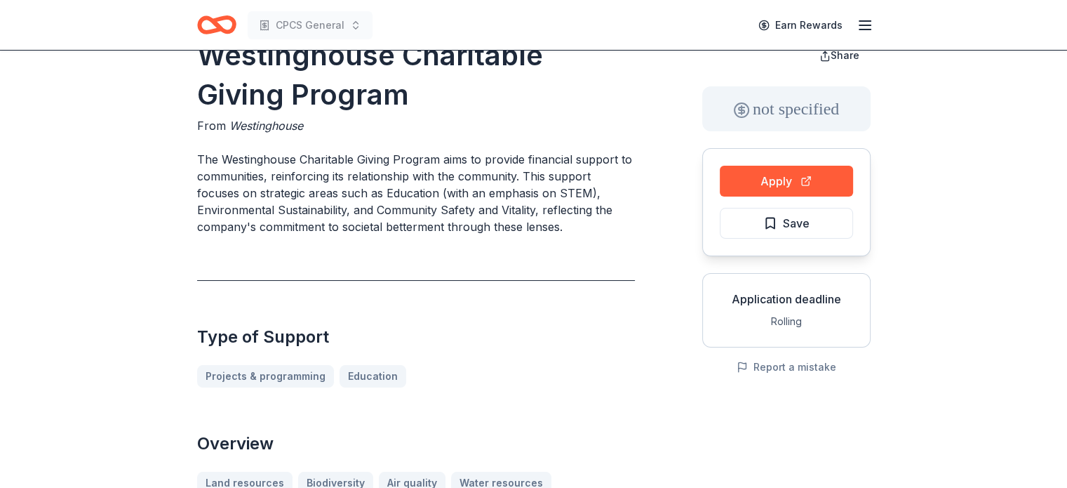
scroll to position [0, 0]
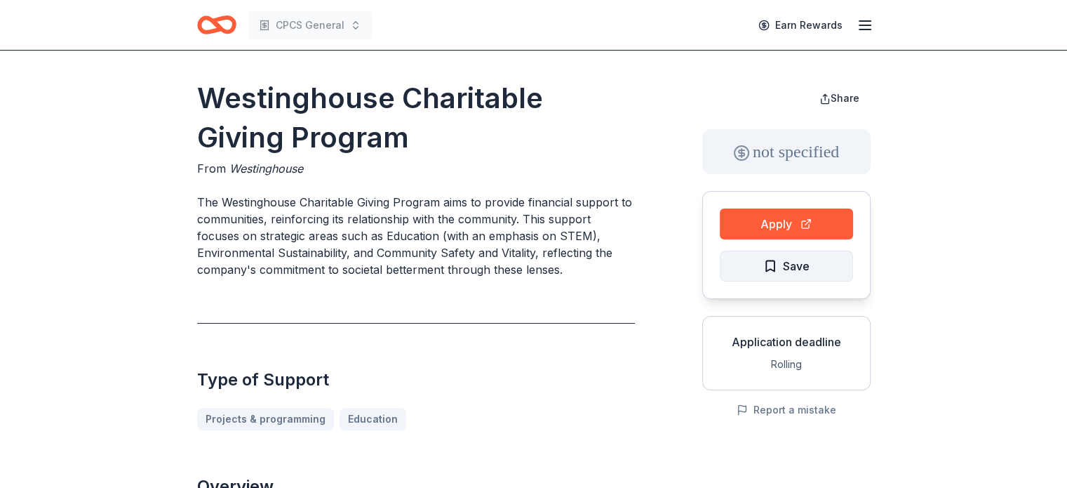
click at [828, 270] on button "Save" at bounding box center [786, 265] width 133 height 31
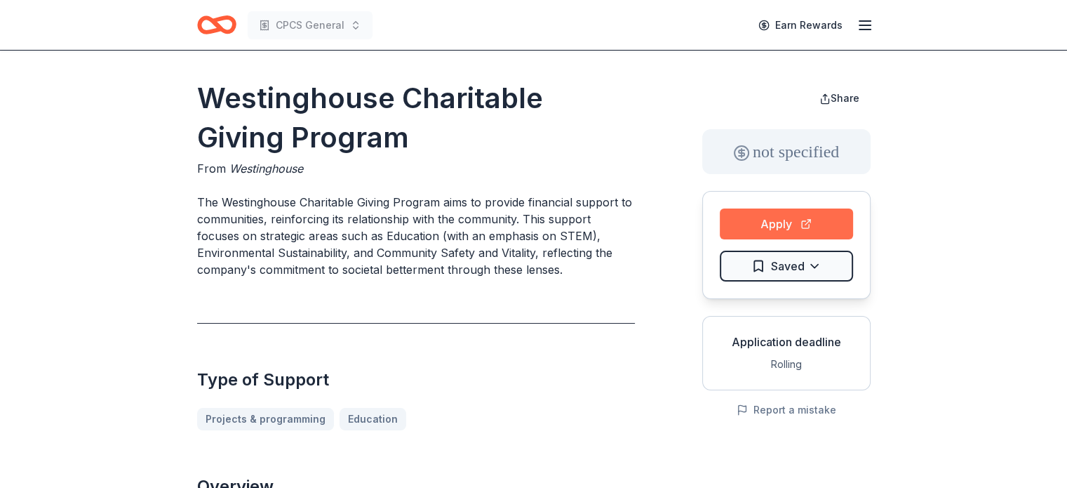
click at [755, 223] on button "Apply" at bounding box center [786, 223] width 133 height 31
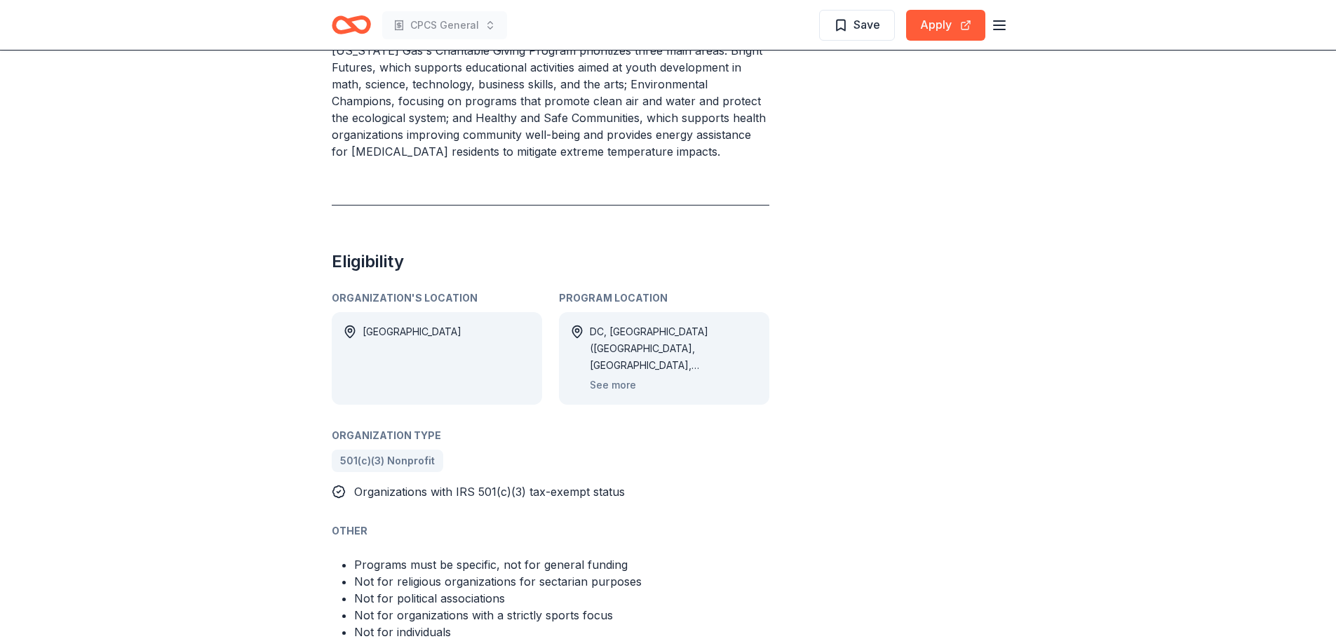
scroll to position [561, 0]
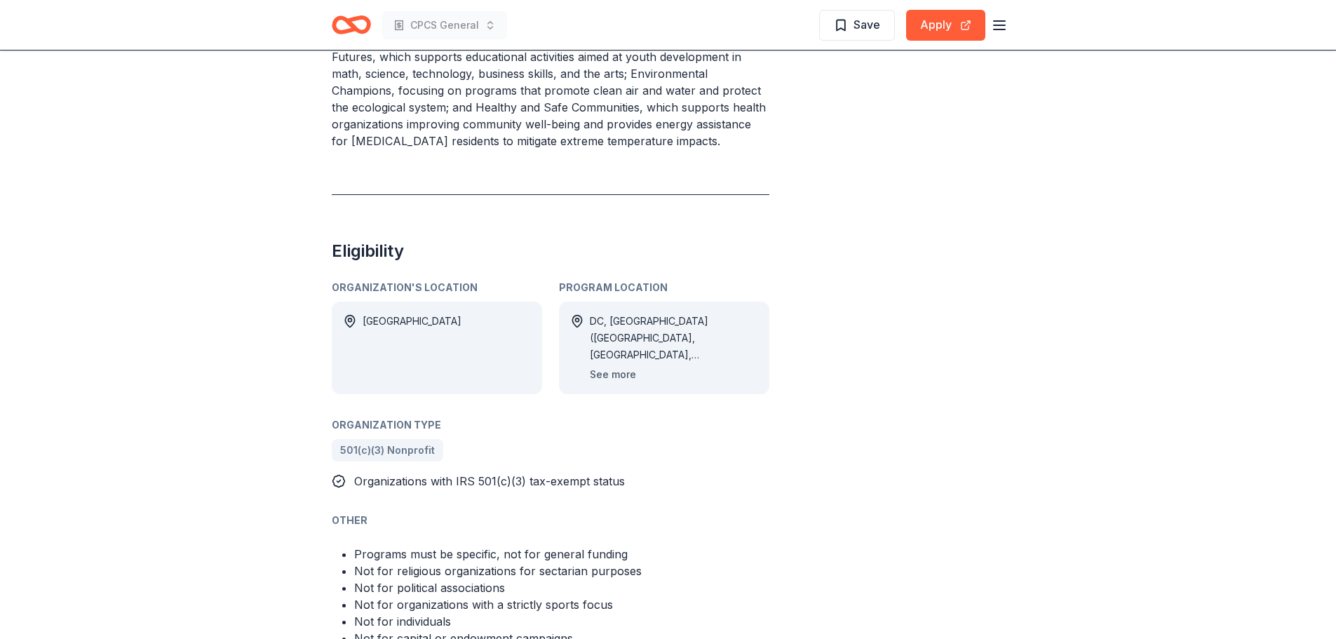
click at [621, 377] on button "See more" at bounding box center [613, 374] width 46 height 17
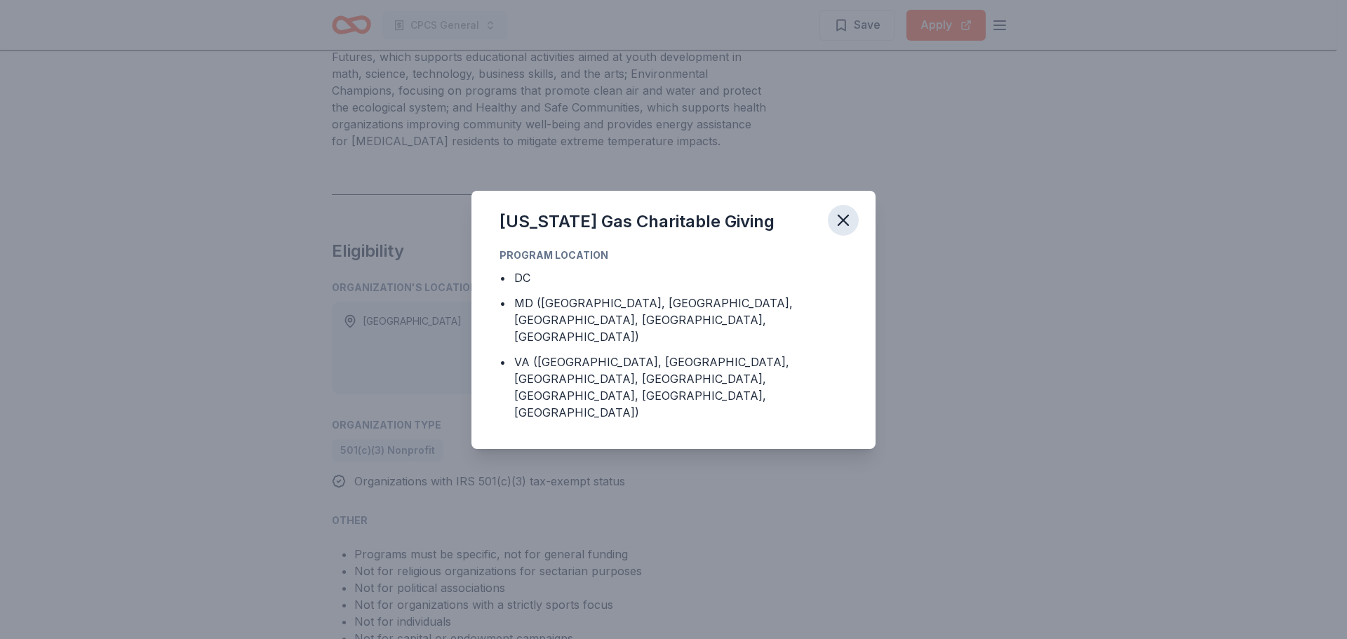
click at [847, 230] on icon "button" at bounding box center [843, 220] width 20 height 20
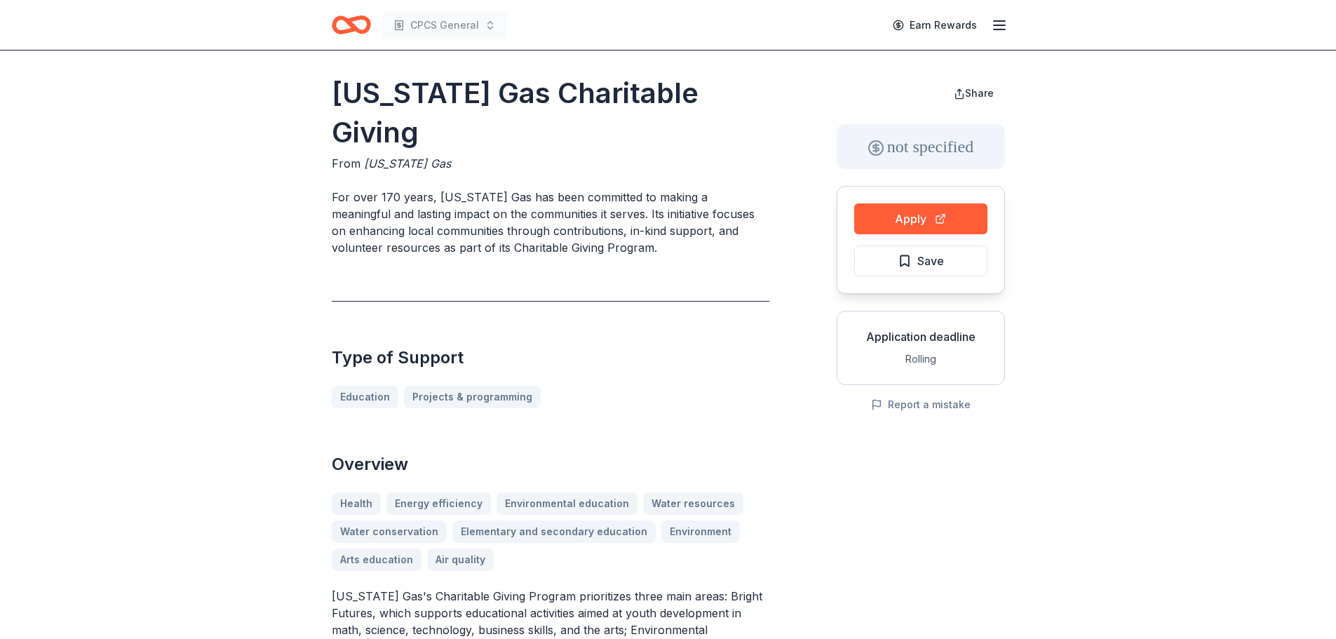
scroll to position [0, 0]
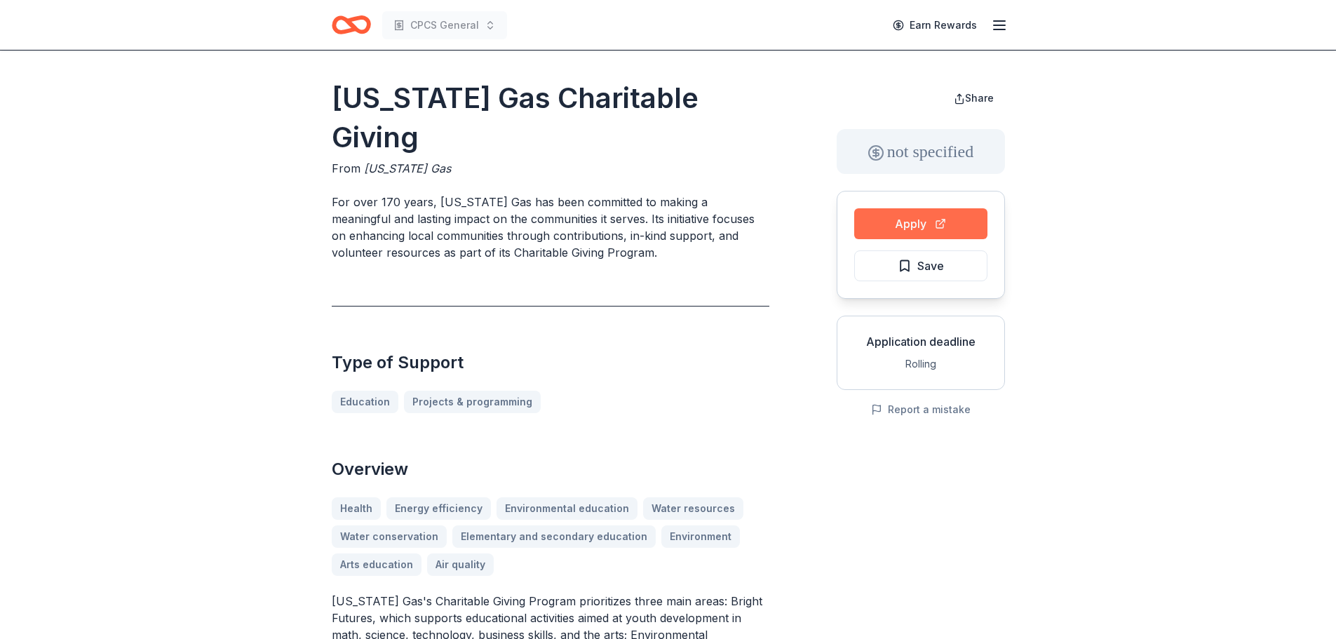
click at [917, 225] on button "Apply" at bounding box center [920, 223] width 133 height 31
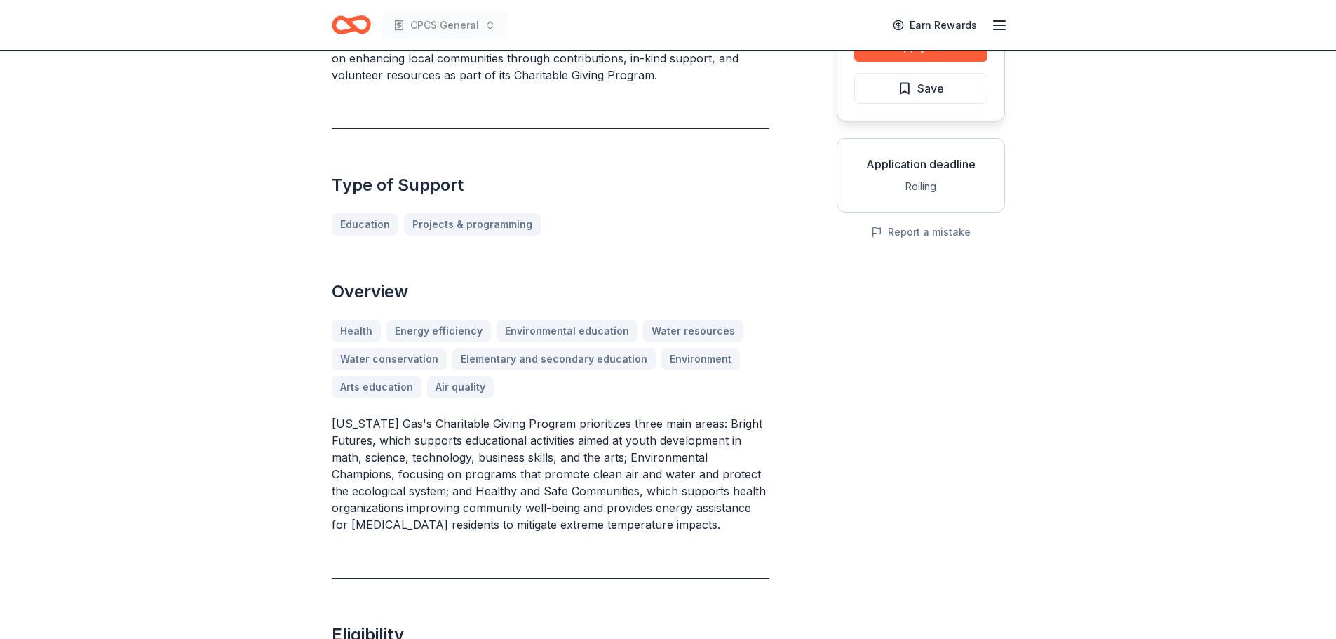
scroll to position [70, 0]
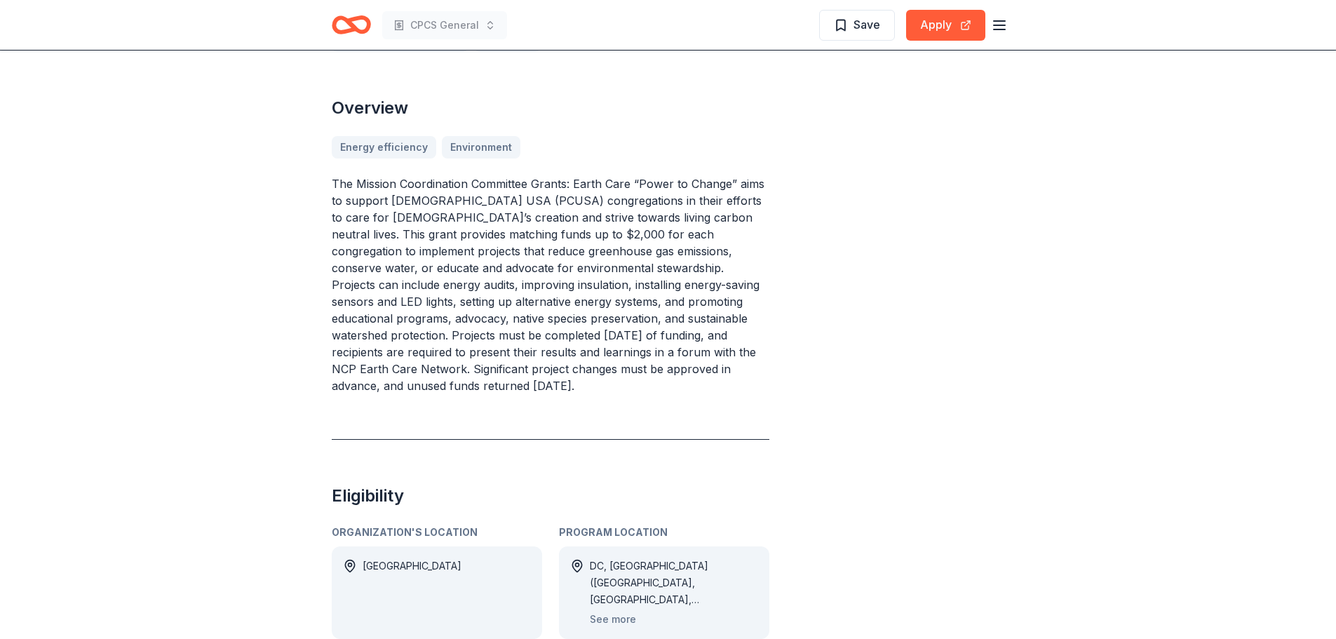
scroll to position [421, 0]
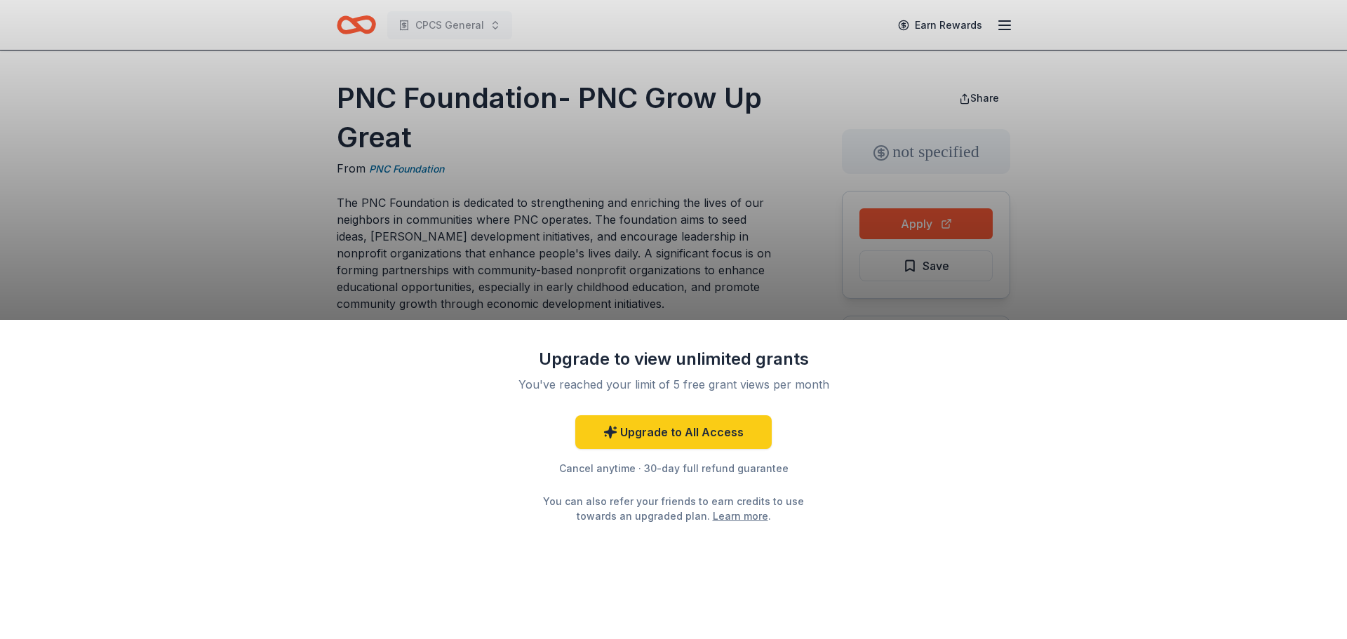
click at [611, 210] on div "Upgrade to view unlimited grants You've reached your limit of 5 free grant view…" at bounding box center [673, 319] width 1347 height 639
